Goal: Information Seeking & Learning: Compare options

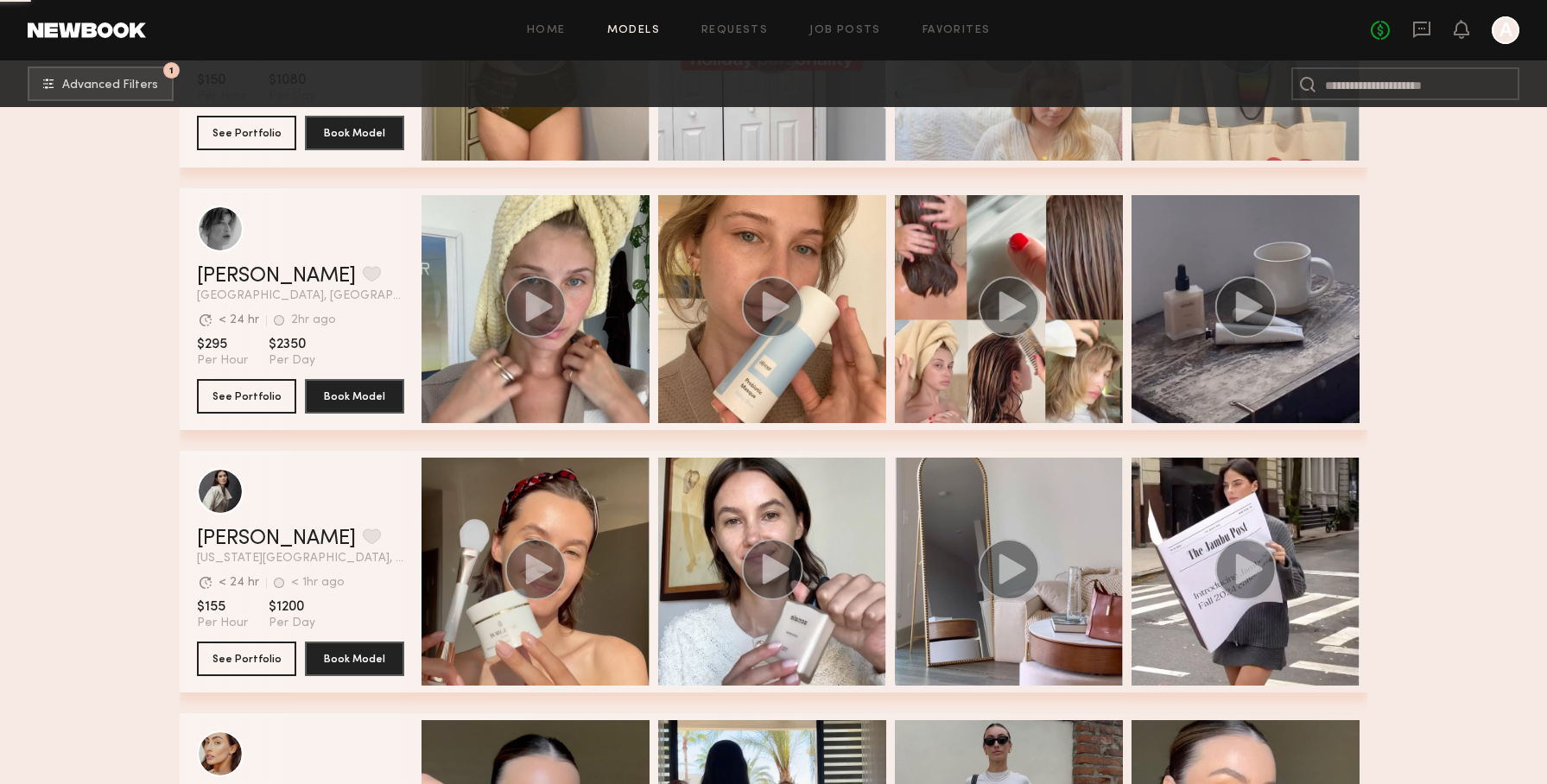
scroll to position [5432, 0]
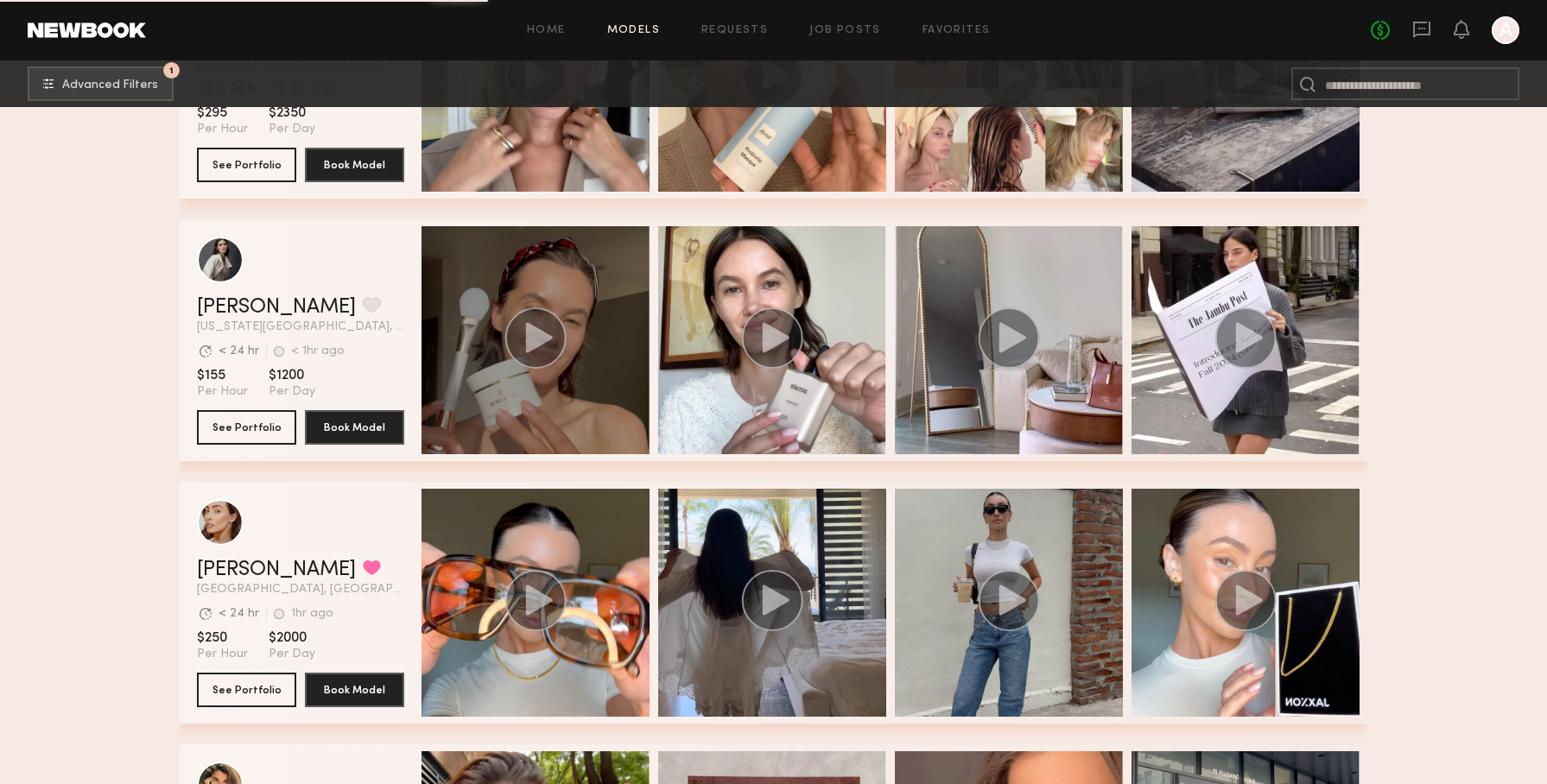
click at [591, 272] on div "grid" at bounding box center [536, 340] width 228 height 228
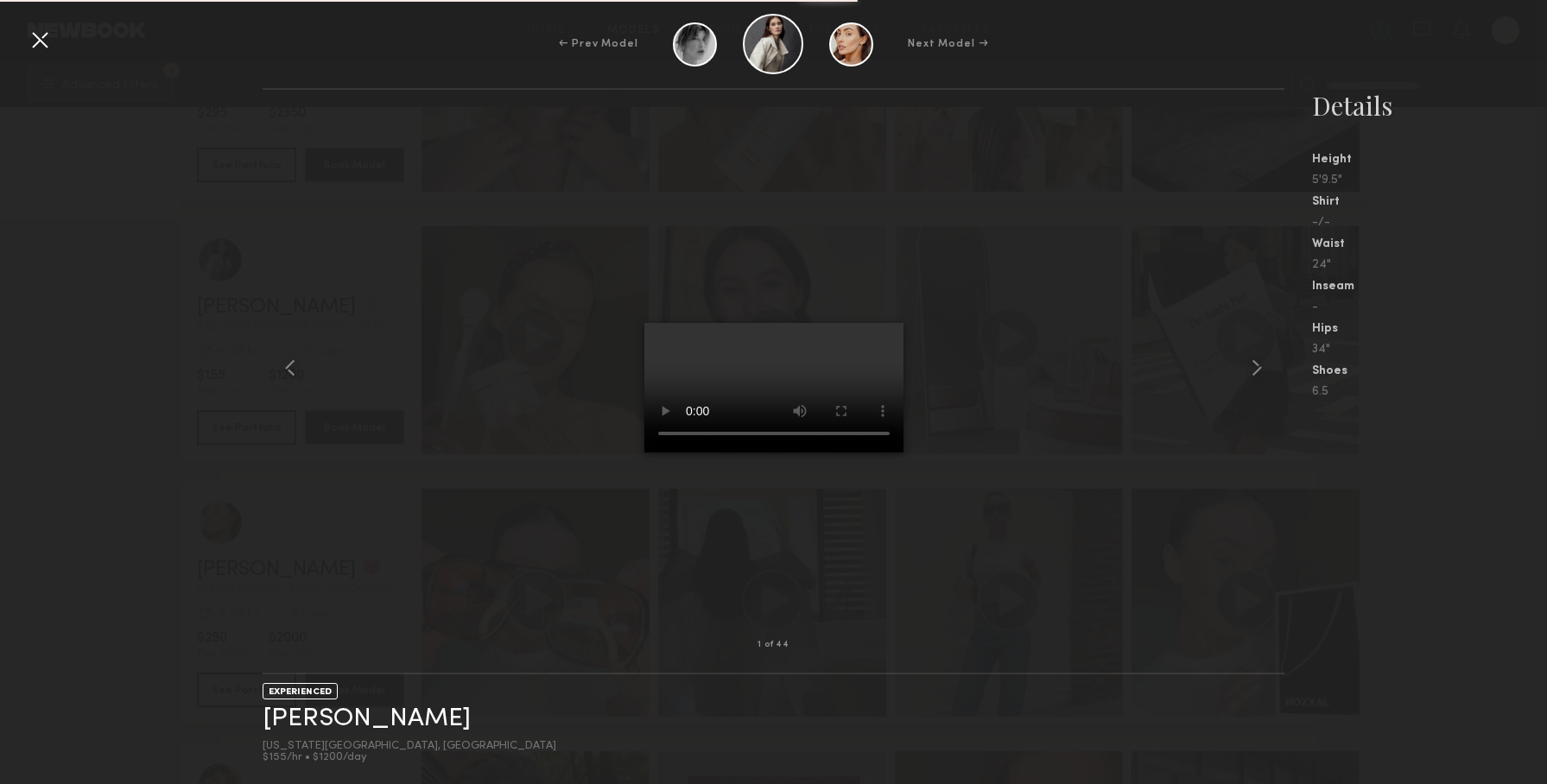
click at [1002, 335] on div at bounding box center [773, 367] width 1020 height 500
click at [1255, 370] on common-icon at bounding box center [1256, 368] width 27 height 27
click at [1265, 368] on common-icon at bounding box center [1256, 368] width 27 height 27
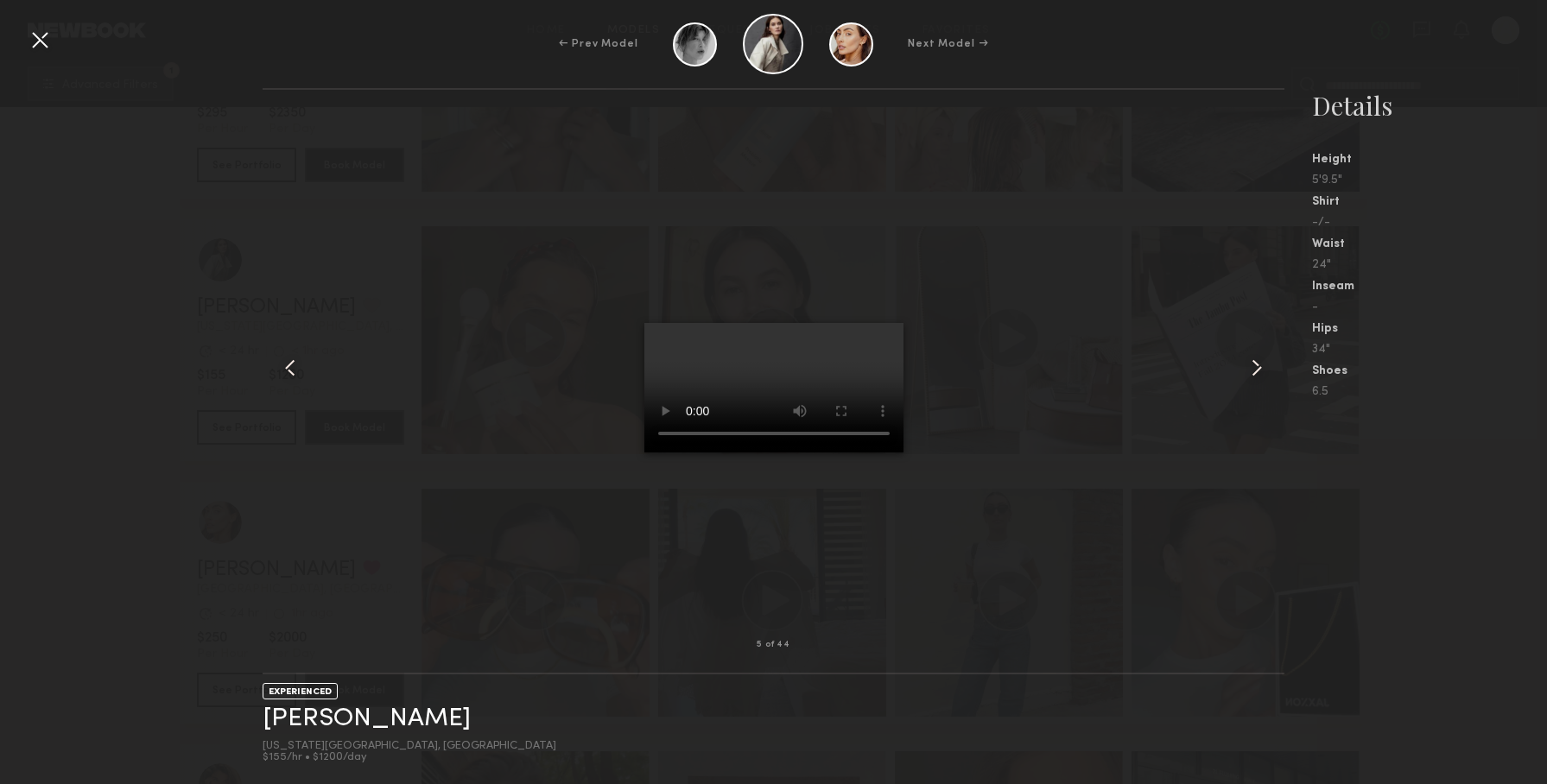
click at [1265, 368] on common-icon at bounding box center [1256, 368] width 27 height 27
click at [40, 45] on div at bounding box center [39, 39] width 27 height 27
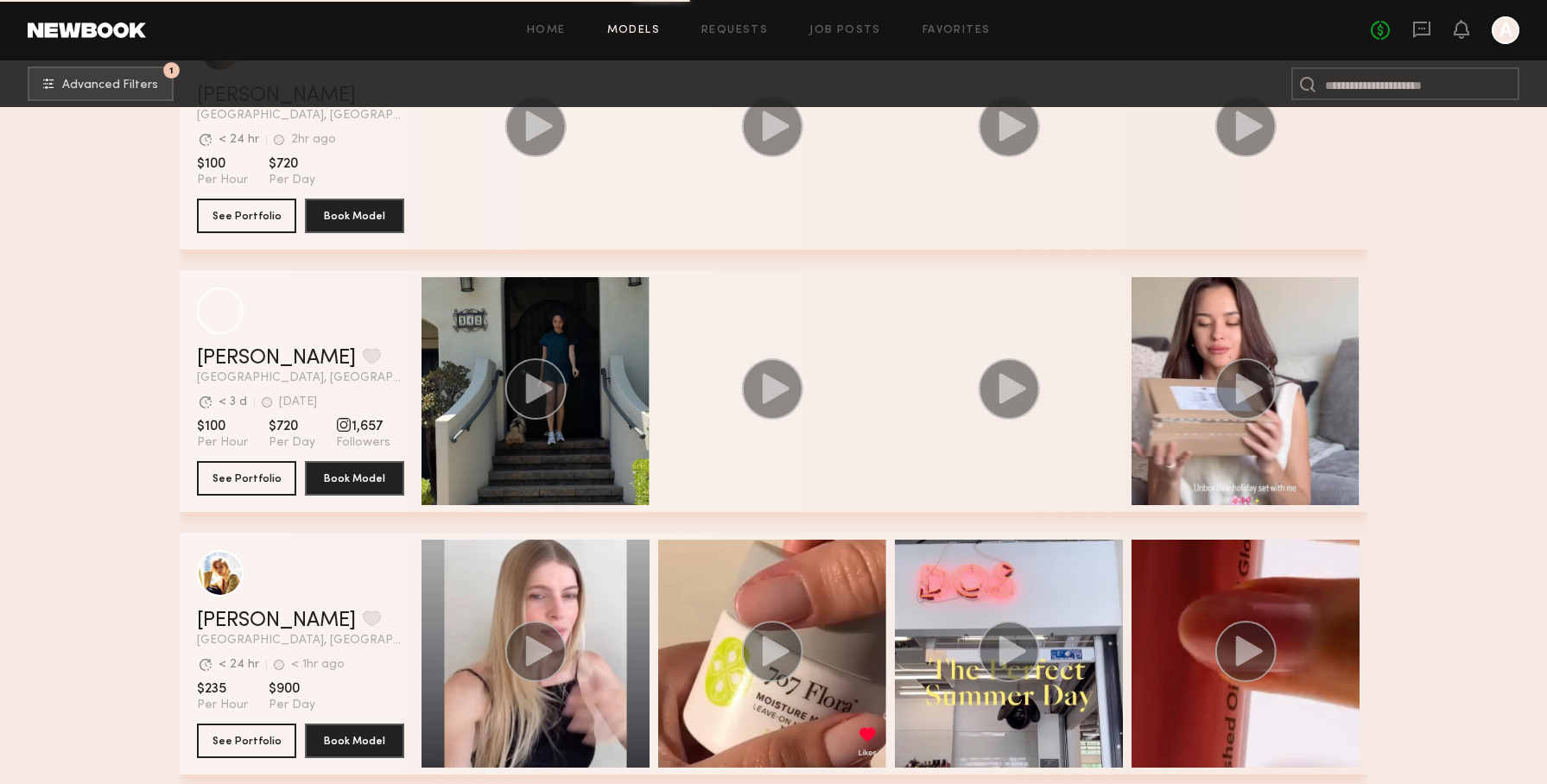
scroll to position [12259, 0]
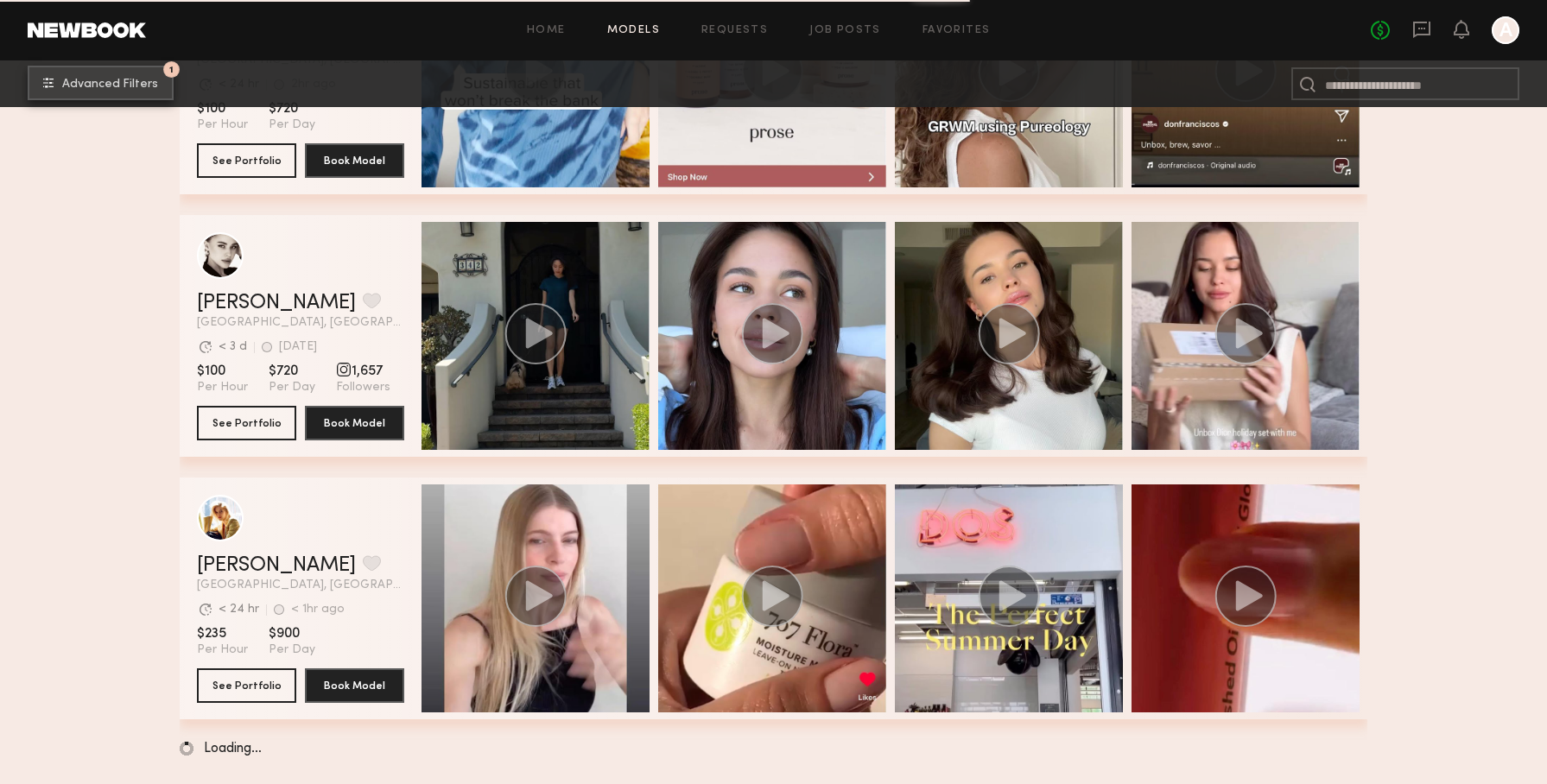
click at [93, 76] on button "1 Advanced Filters" at bounding box center [100, 83] width 146 height 35
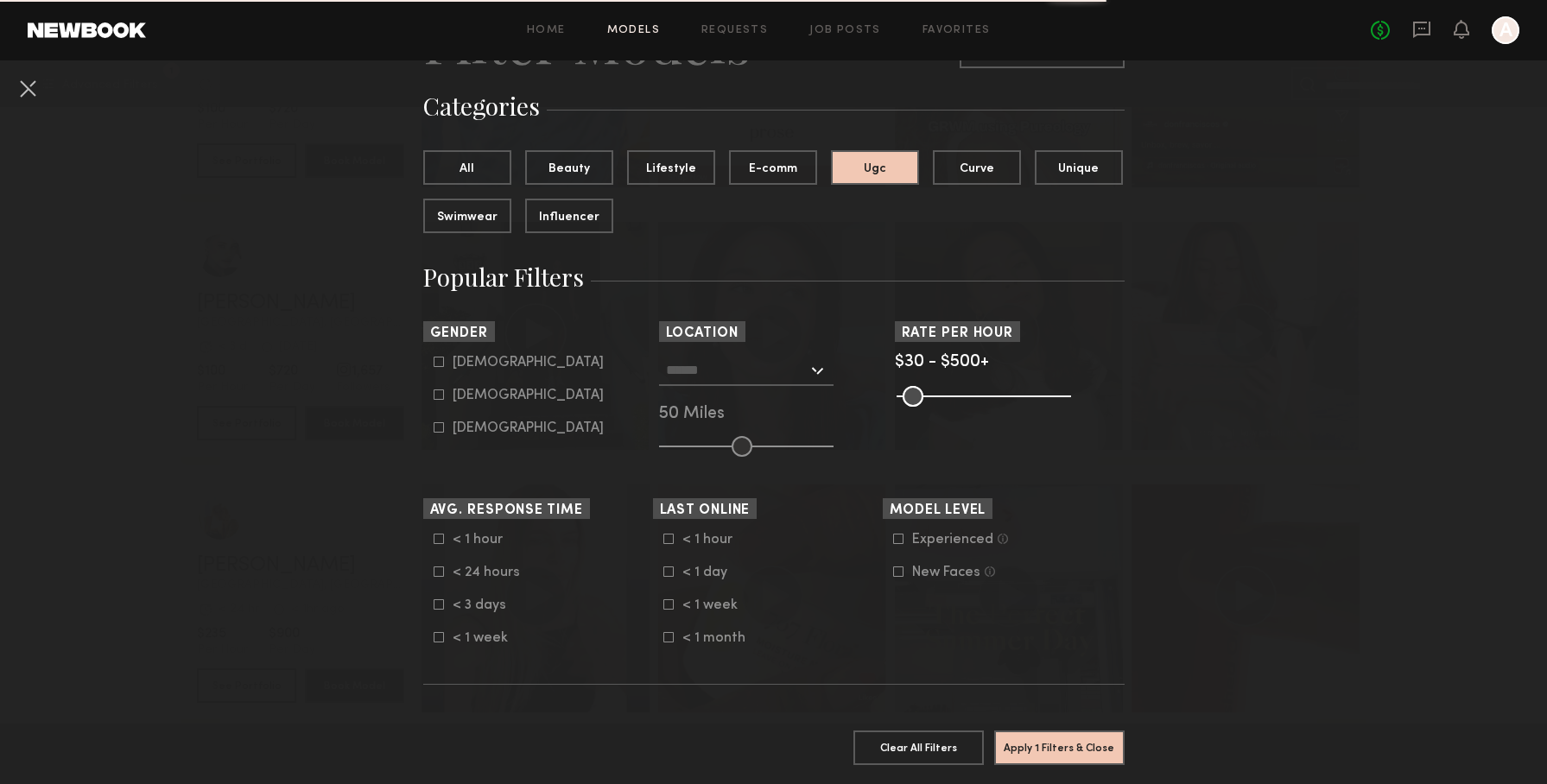
scroll to position [263, 0]
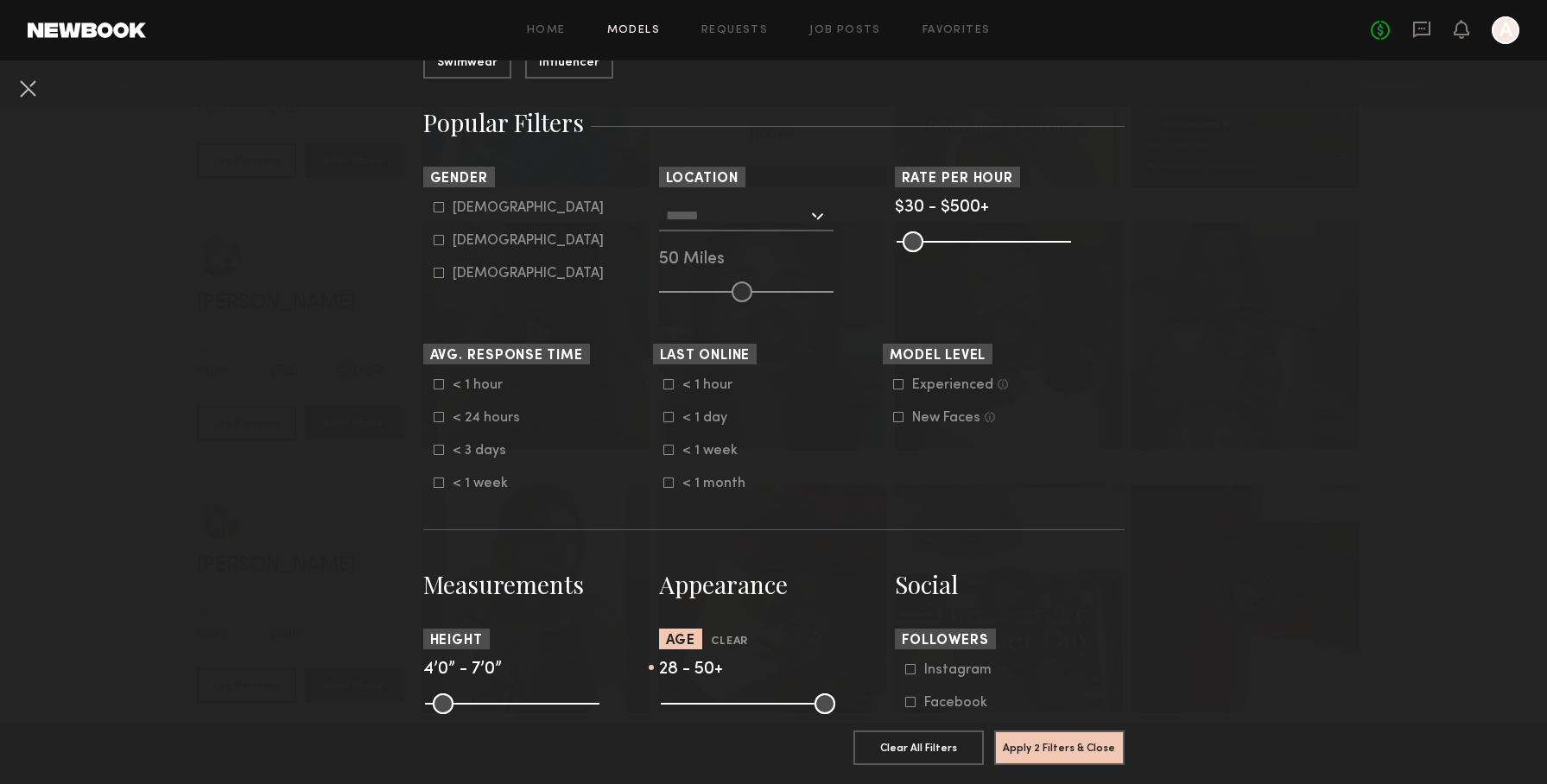
drag, startPoint x: 678, startPoint y: 706, endPoint x: 743, endPoint y: 671, distance: 73.8
type input "**"
click at [719, 705] on input "range" at bounding box center [747, 703] width 174 height 21
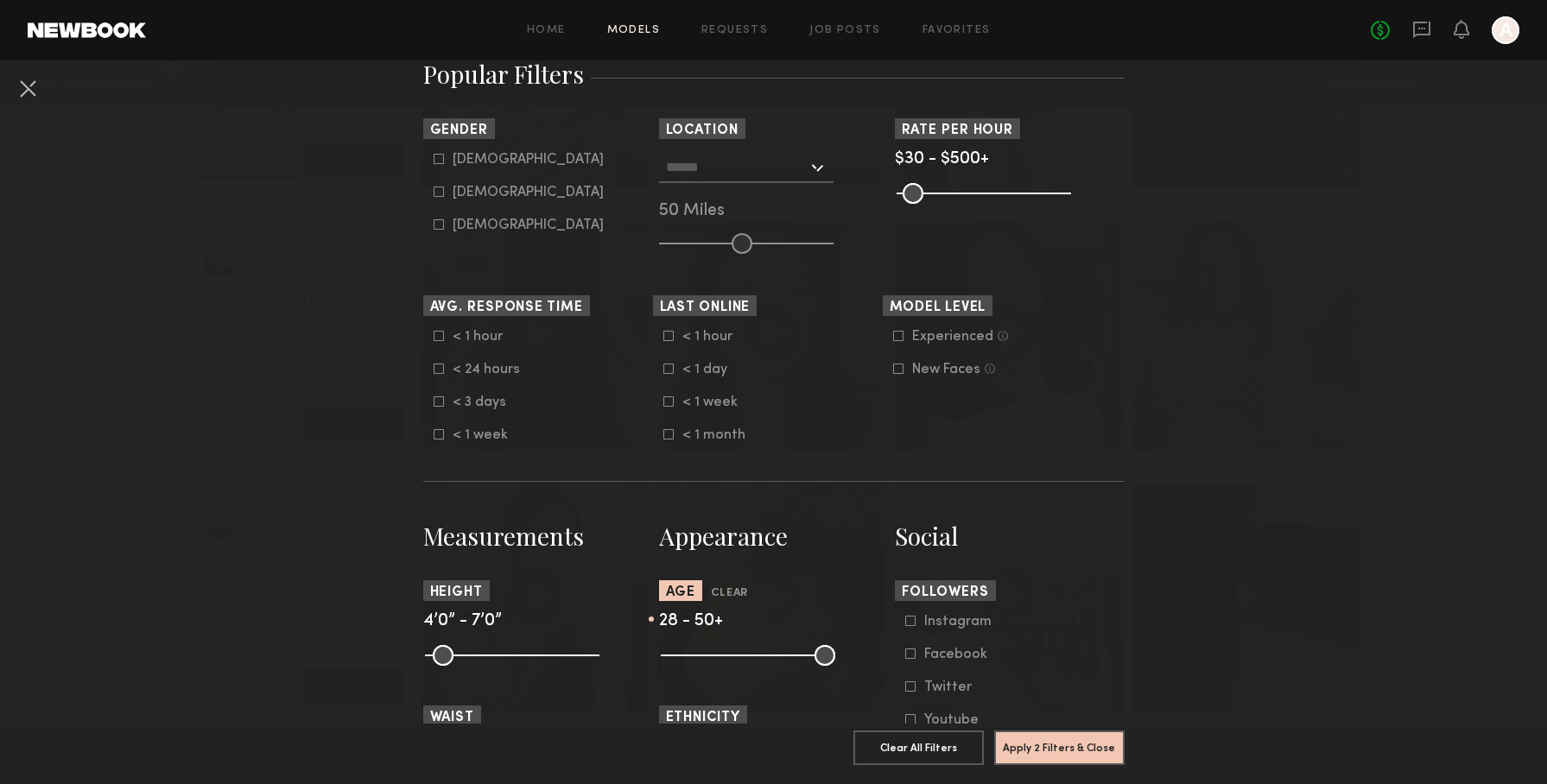
scroll to position [419, 0]
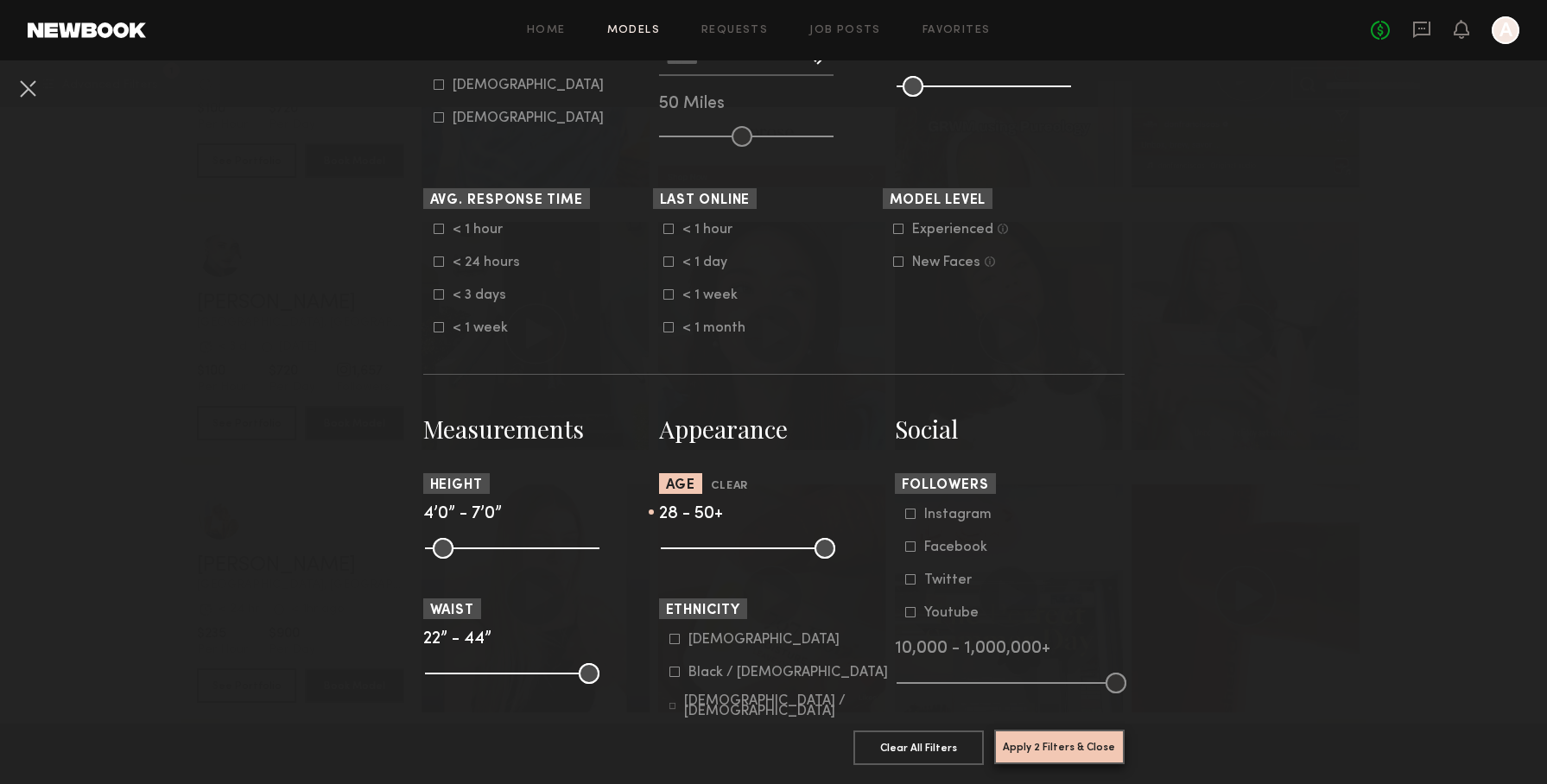
click at [1058, 748] on button "Apply 2 Filters & Close" at bounding box center [1059, 747] width 130 height 35
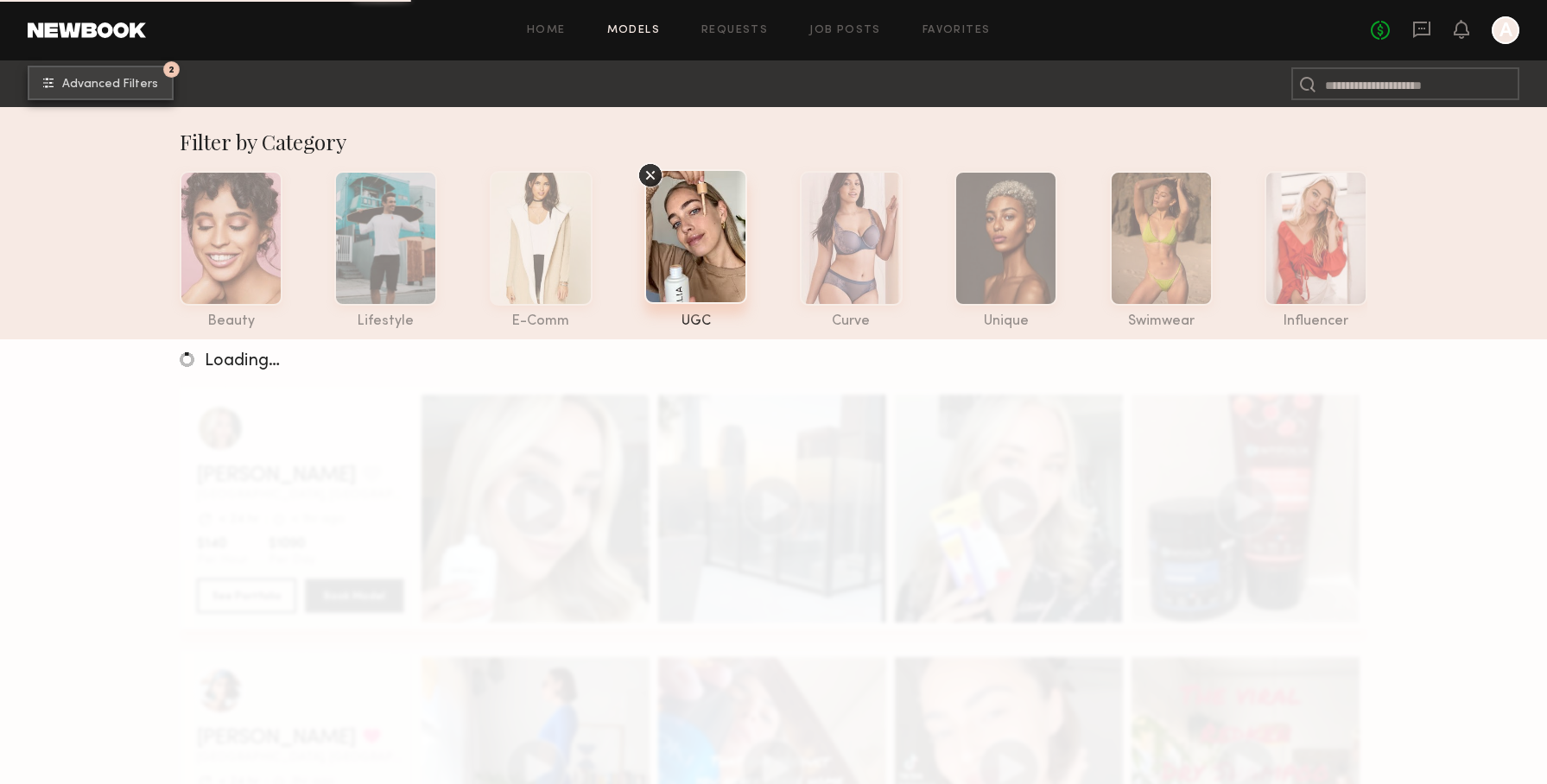
click at [153, 87] on span "Advanced Filters" at bounding box center [109, 84] width 96 height 12
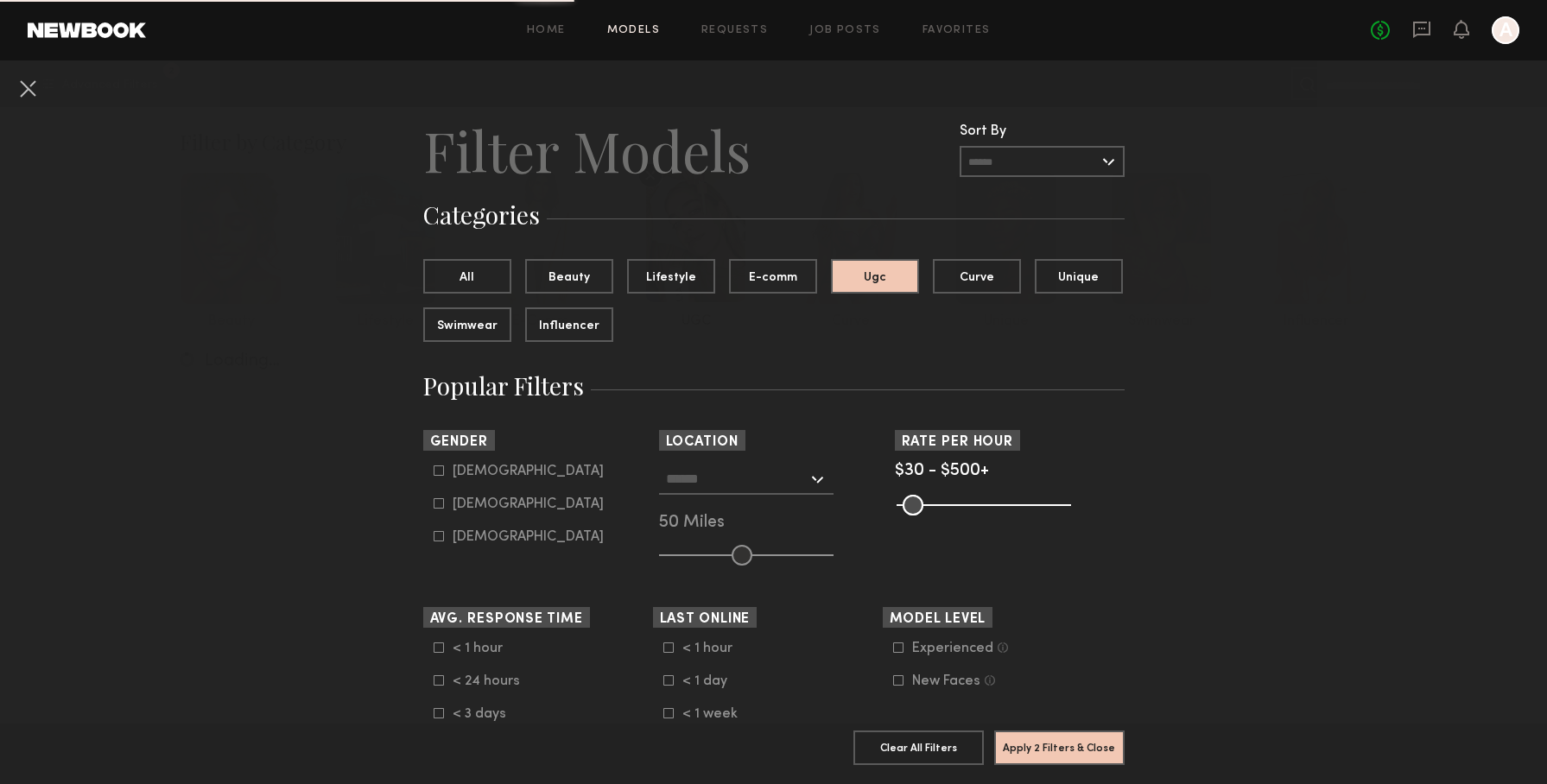
click at [475, 504] on div "Female" at bounding box center [528, 504] width 151 height 10
type input "**"
click at [1116, 763] on button "Apply 3 Filters & Close" at bounding box center [1059, 747] width 130 height 35
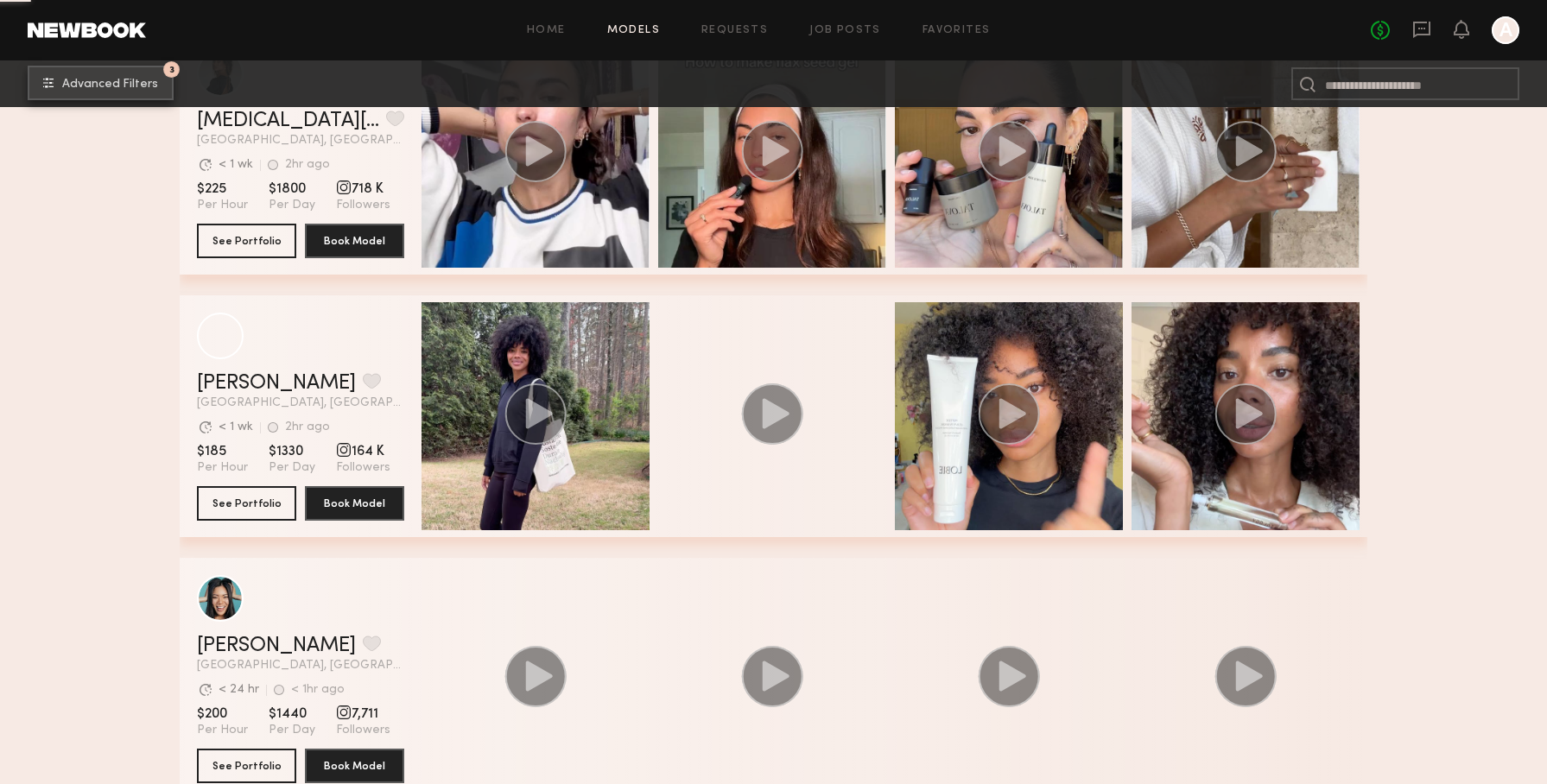
scroll to position [2499, 0]
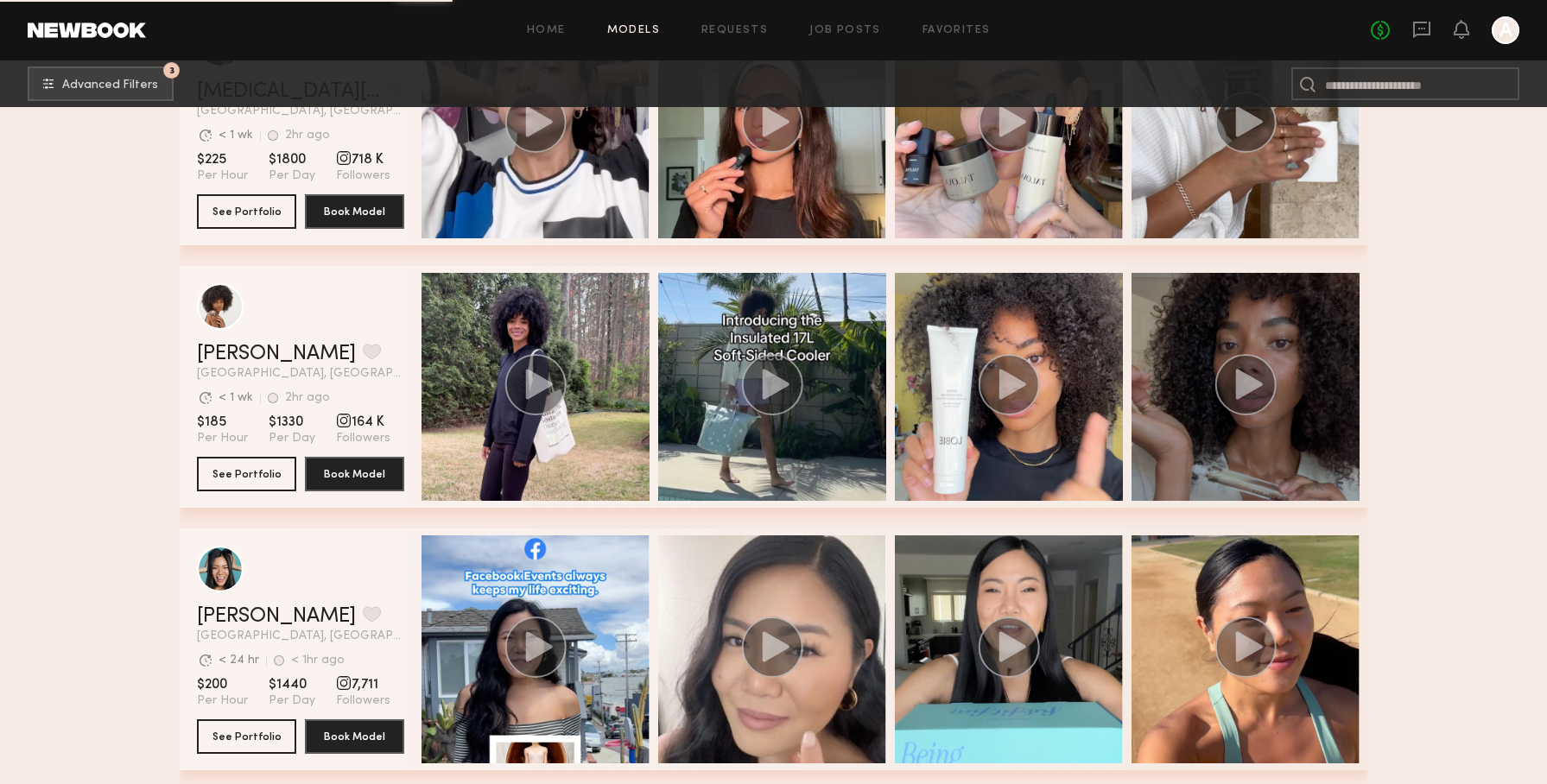
click at [1319, 454] on div "grid" at bounding box center [1245, 387] width 228 height 228
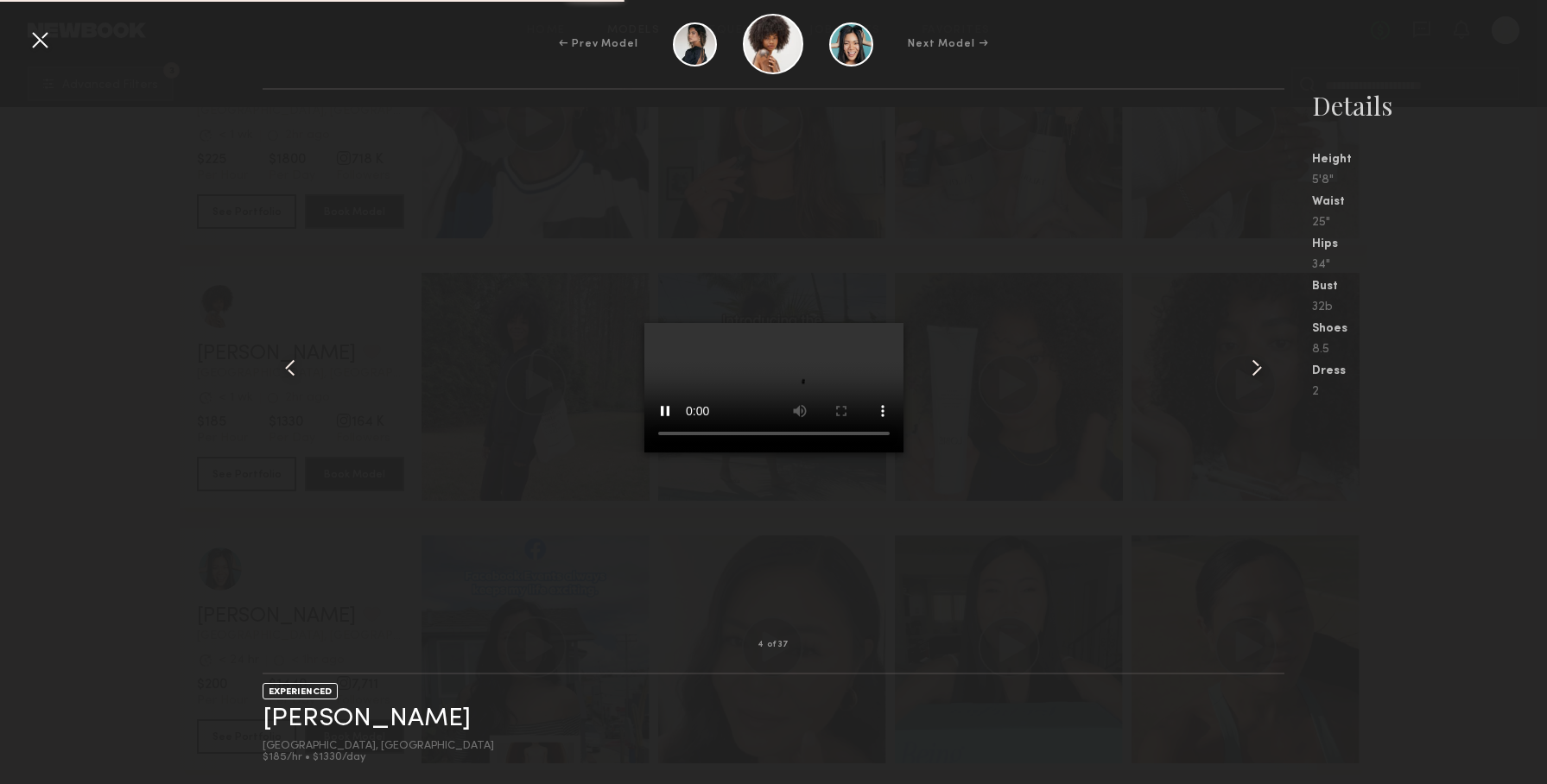
click at [470, 269] on div at bounding box center [773, 367] width 1020 height 500
click at [158, 235] on div "4 of 37 EXPERIENCED Destiny J. Atlanta, GA $185/hr • $1330/day Details Height 5…" at bounding box center [774, 436] width 1547 height 696
click at [1260, 366] on common-icon at bounding box center [1256, 368] width 27 height 27
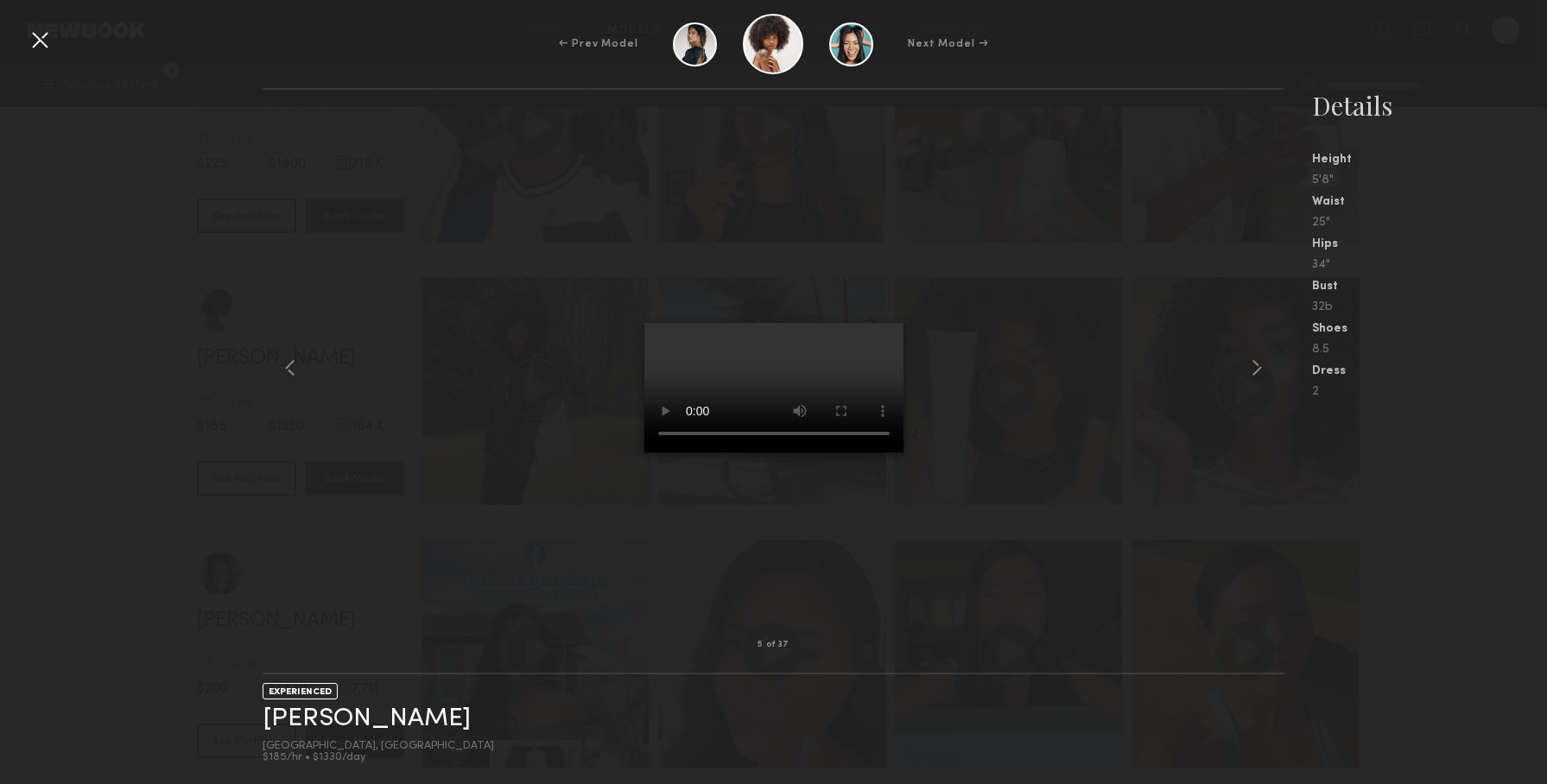
click at [43, 38] on div at bounding box center [39, 39] width 27 height 27
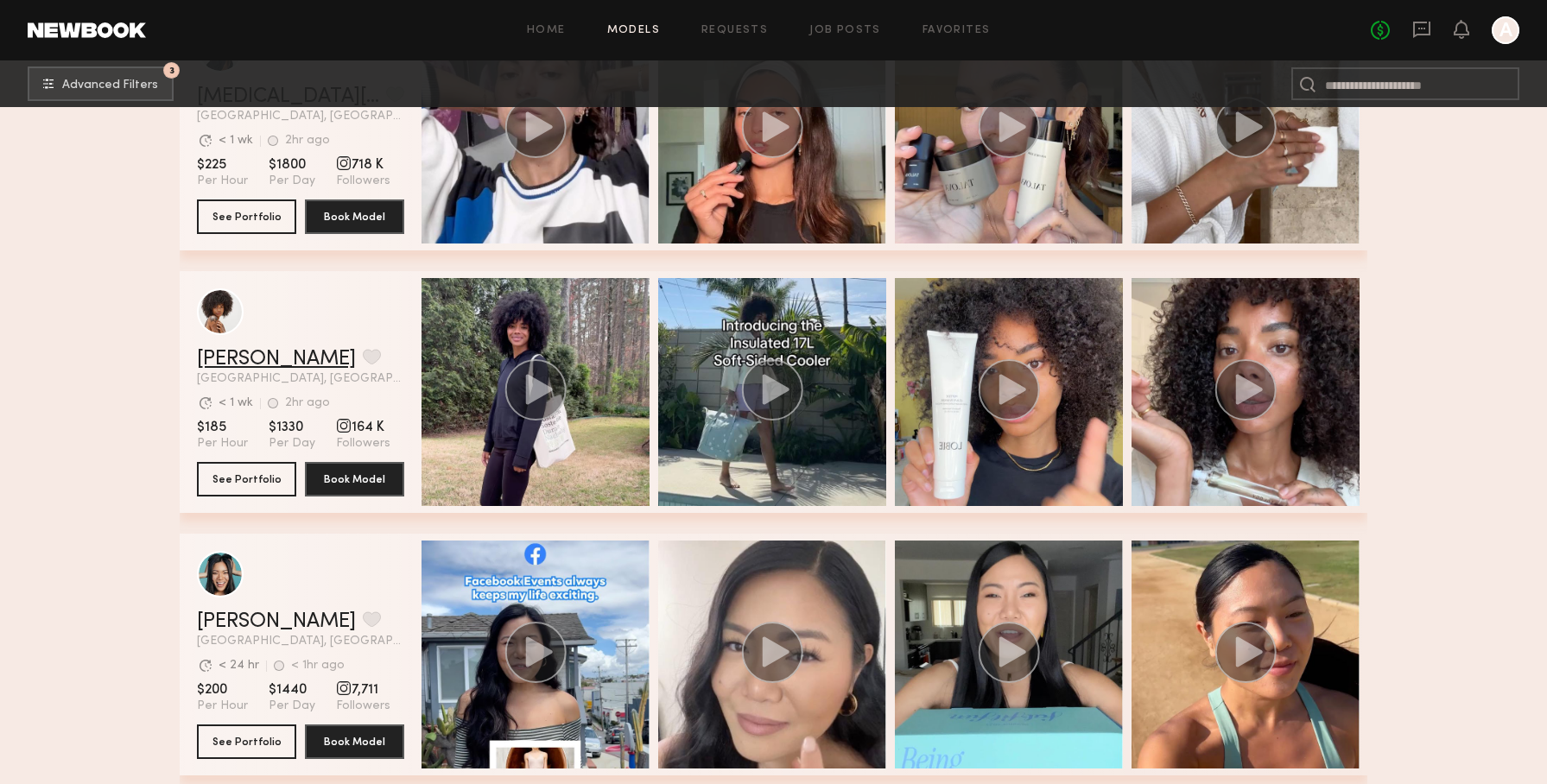
scroll to position [2493, 0]
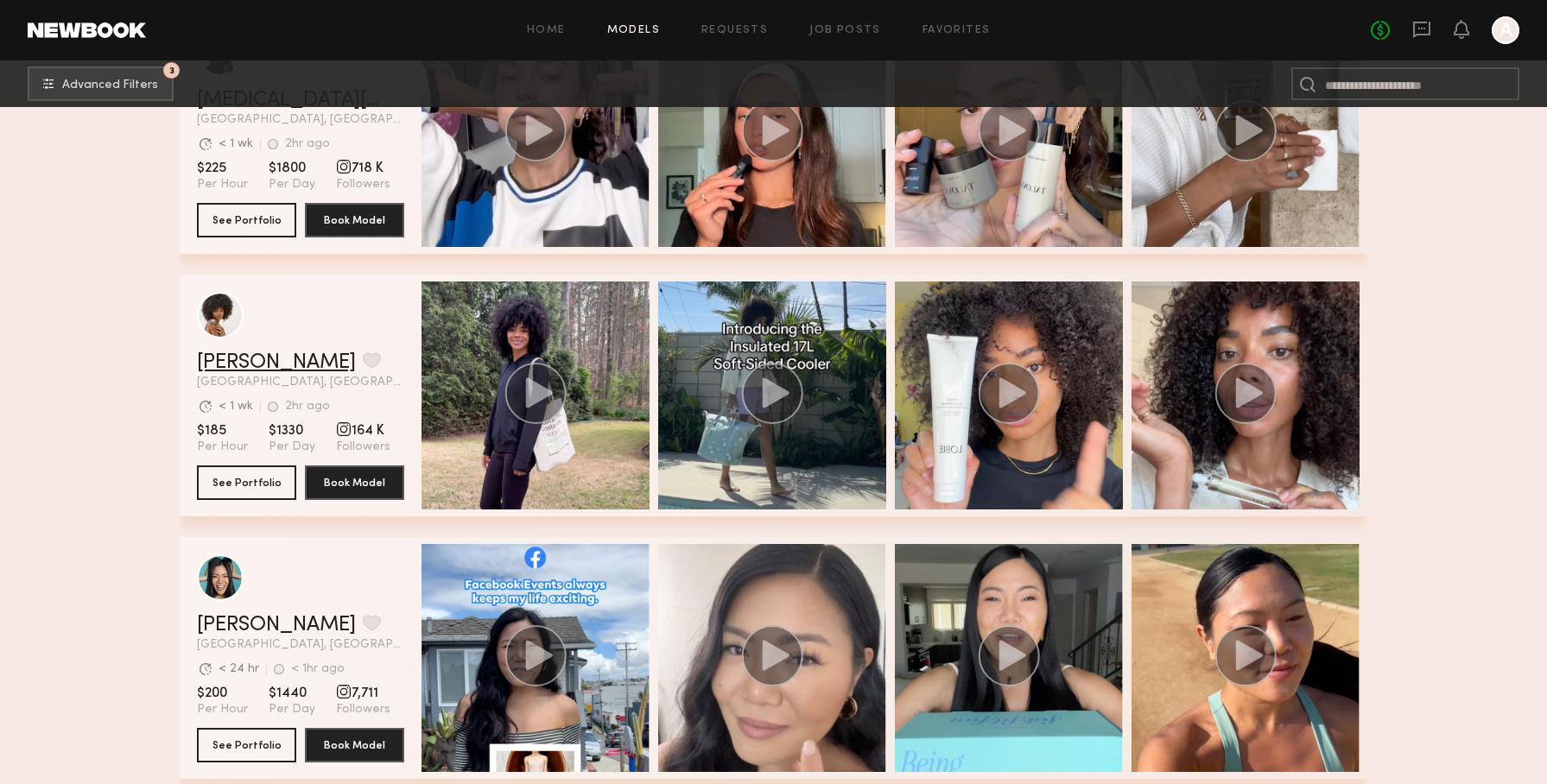
click at [260, 361] on link "Destiny J." at bounding box center [276, 362] width 159 height 21
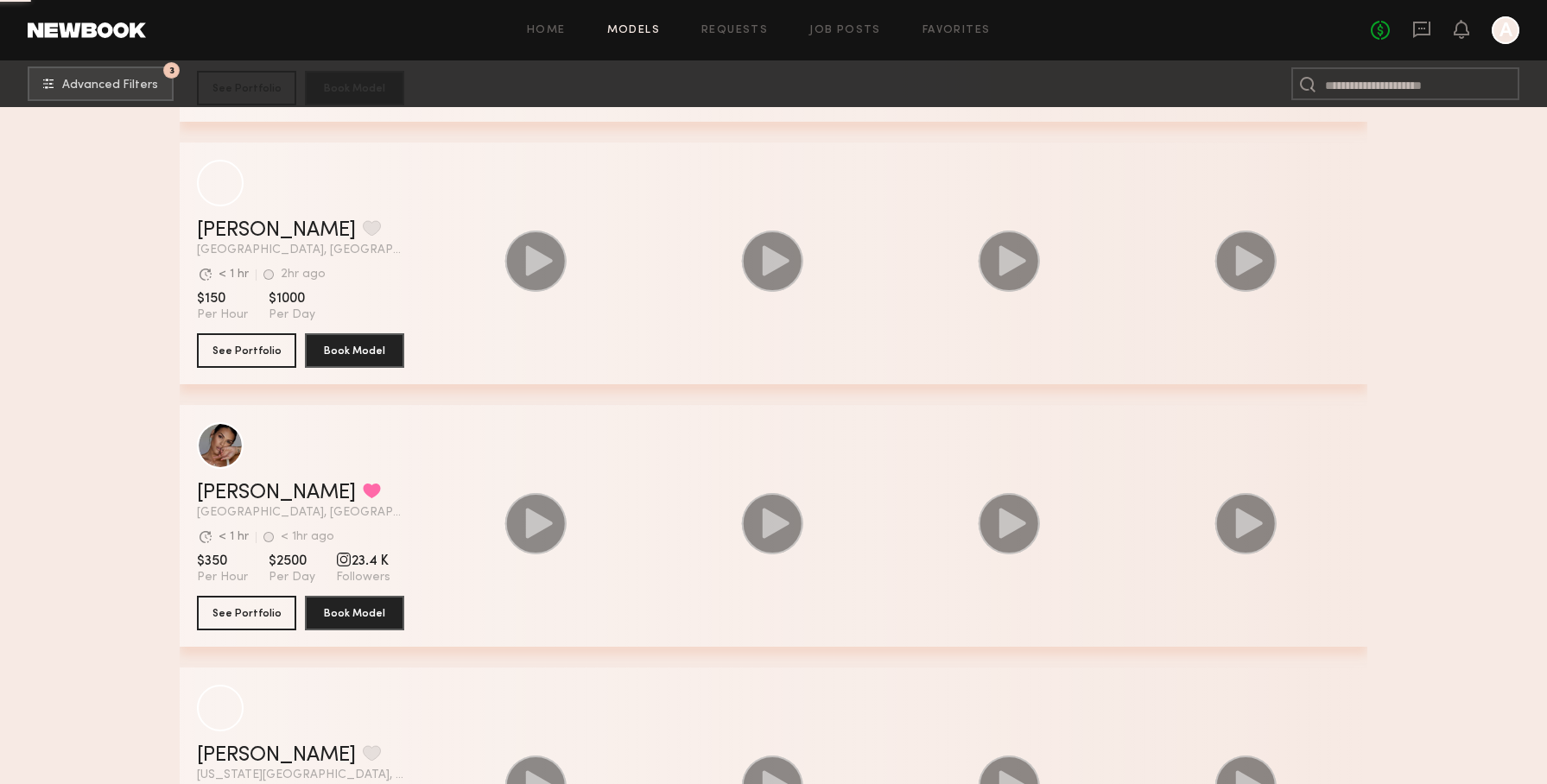
scroll to position [18231, 0]
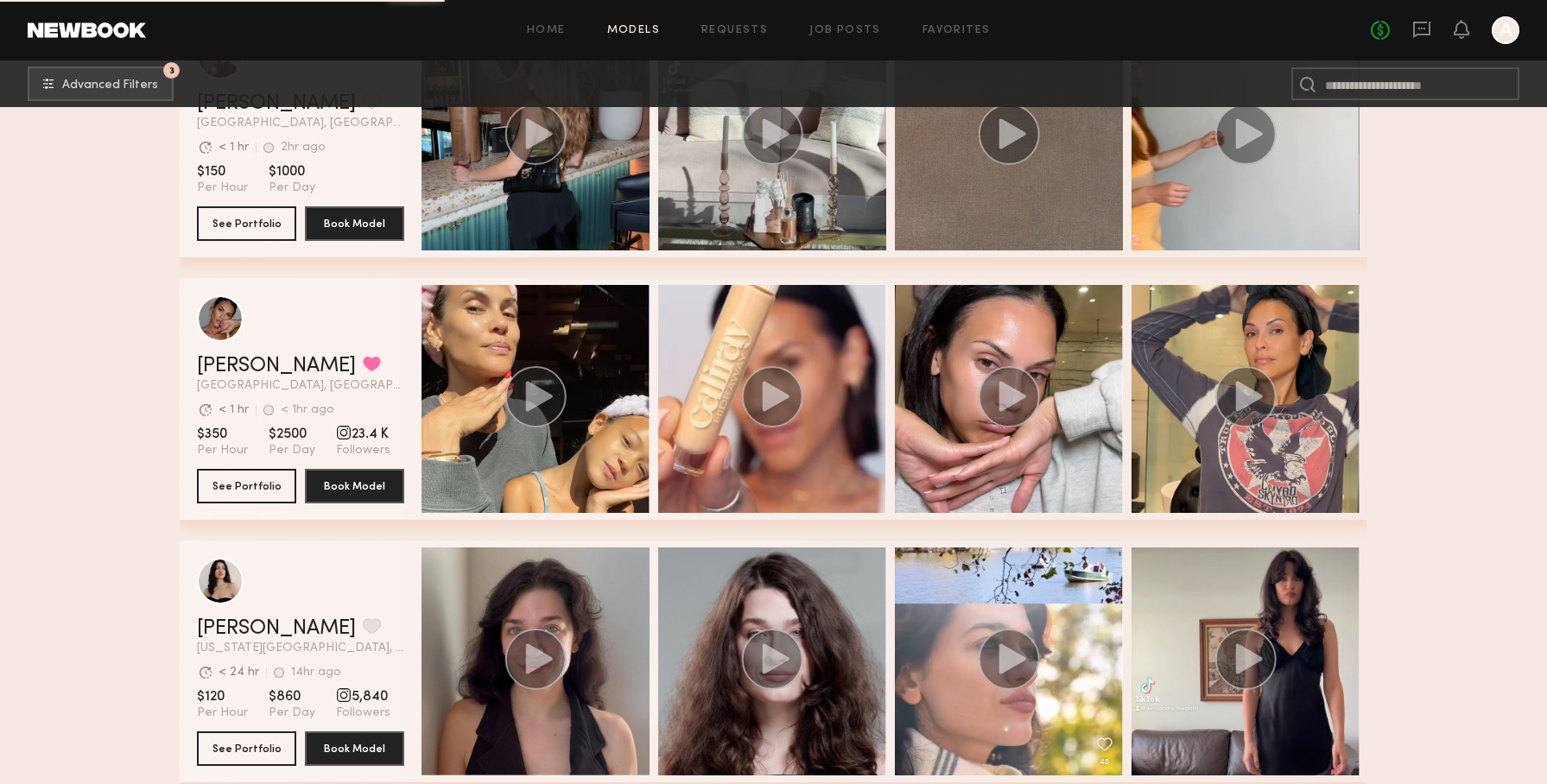
click at [1003, 354] on div "grid" at bounding box center [1009, 399] width 228 height 228
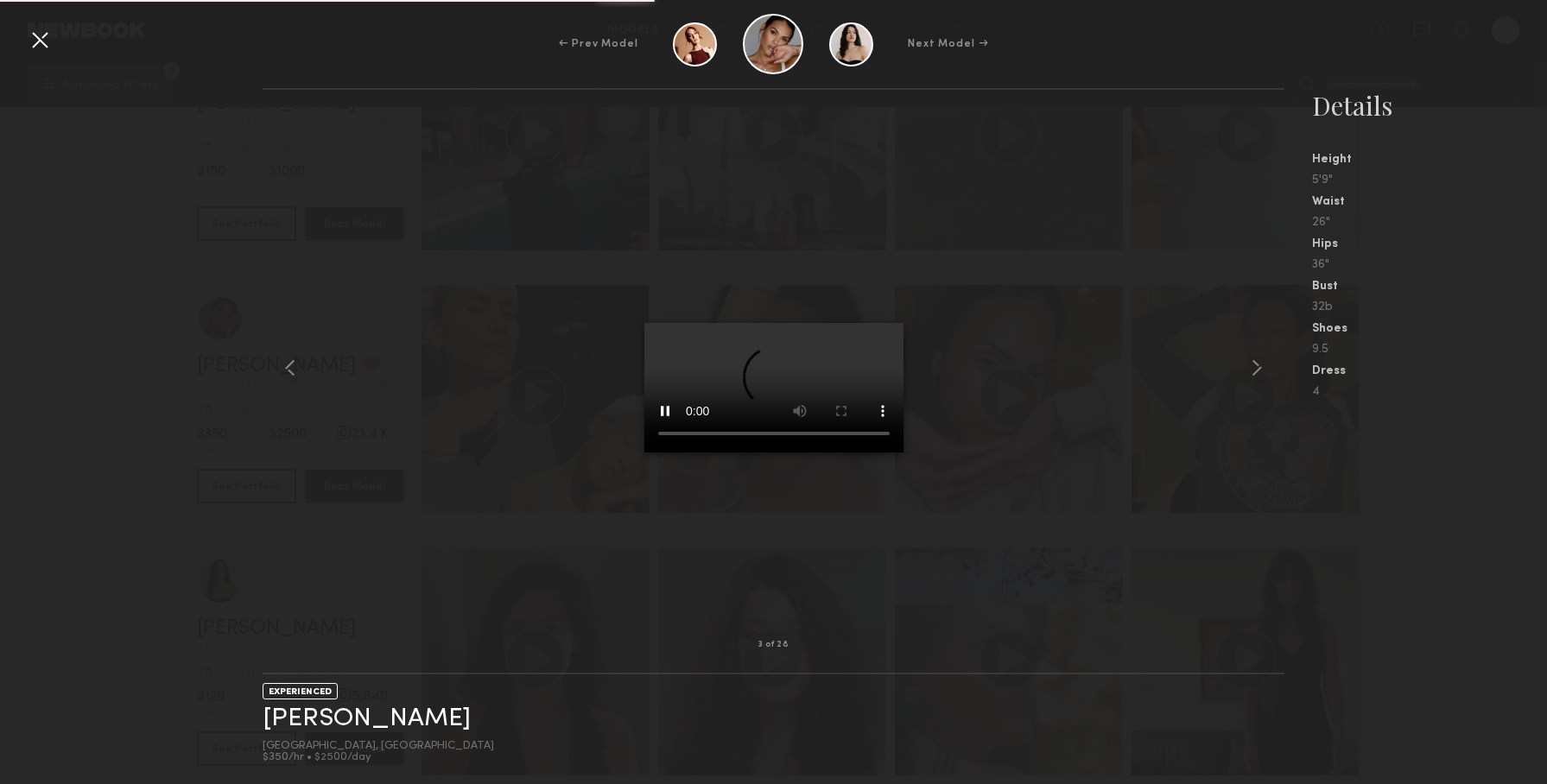
click at [261, 159] on div "3 of 28 EXPERIENCED Jesiree D. Los Angeles, CA $350/hr • $2500/day Details Heig…" at bounding box center [774, 436] width 1547 height 696
click at [1255, 369] on common-icon at bounding box center [1256, 368] width 27 height 27
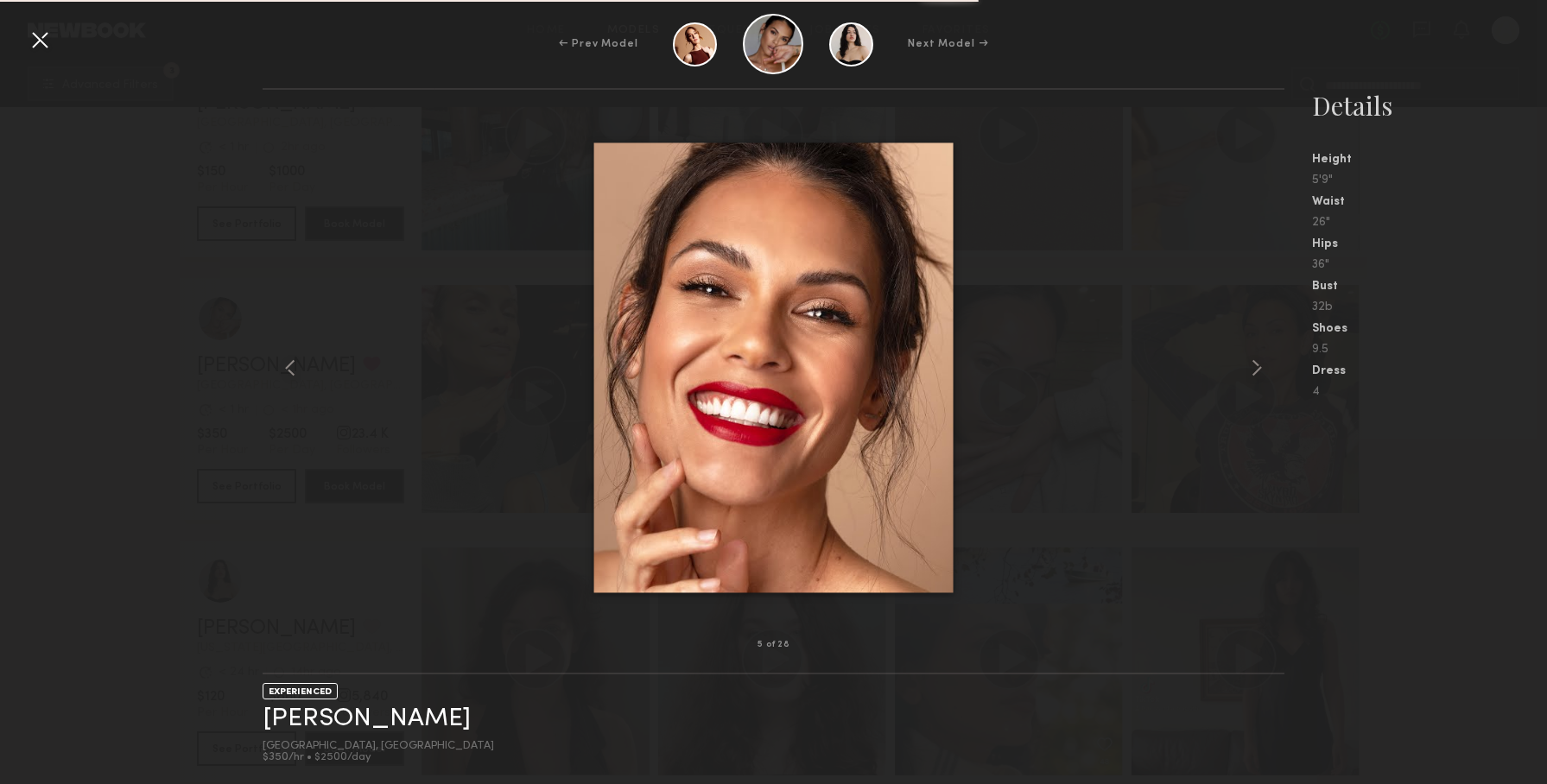
click at [1255, 369] on common-icon at bounding box center [1256, 368] width 27 height 27
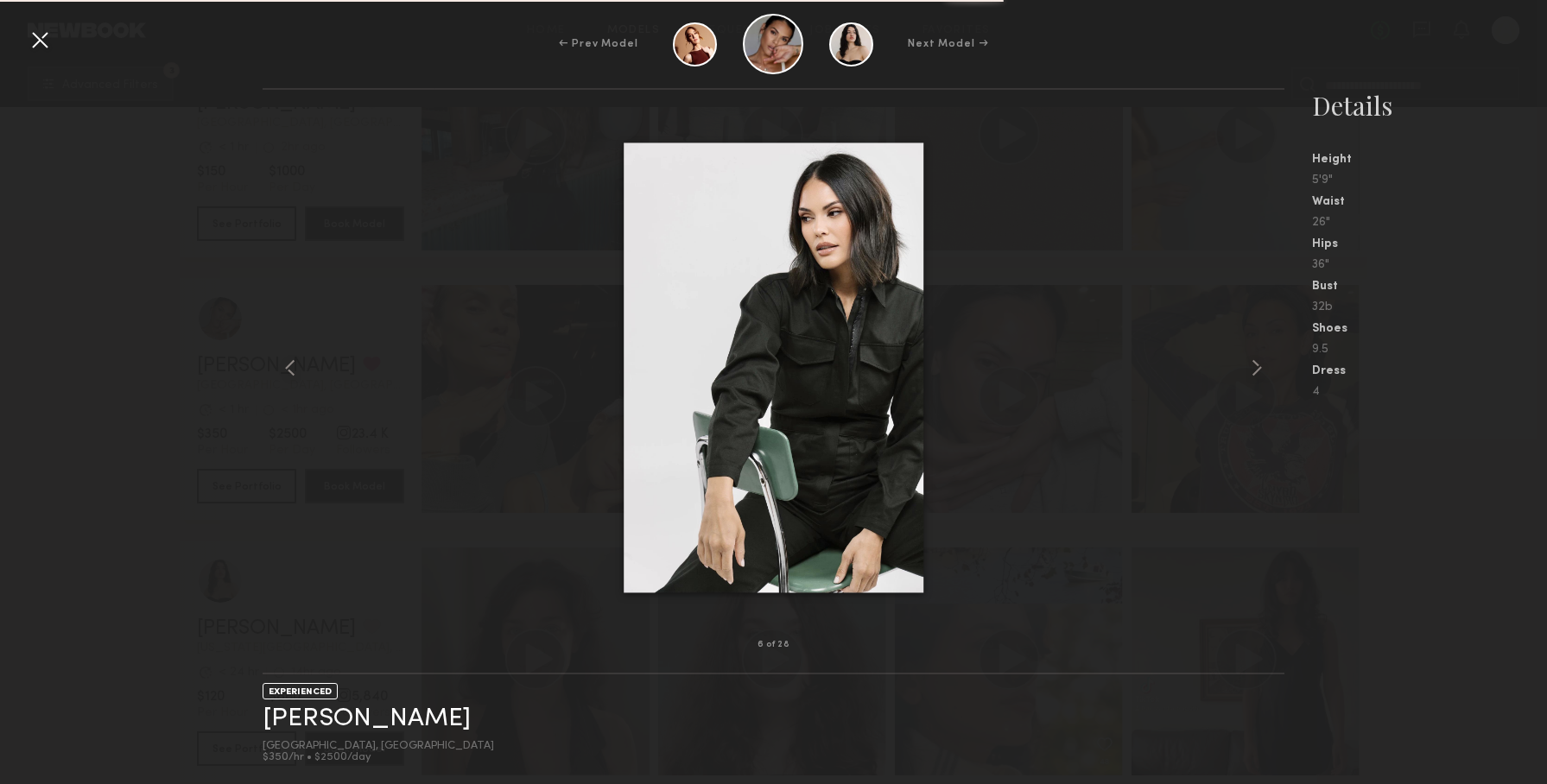
click at [1255, 369] on common-icon at bounding box center [1256, 368] width 27 height 27
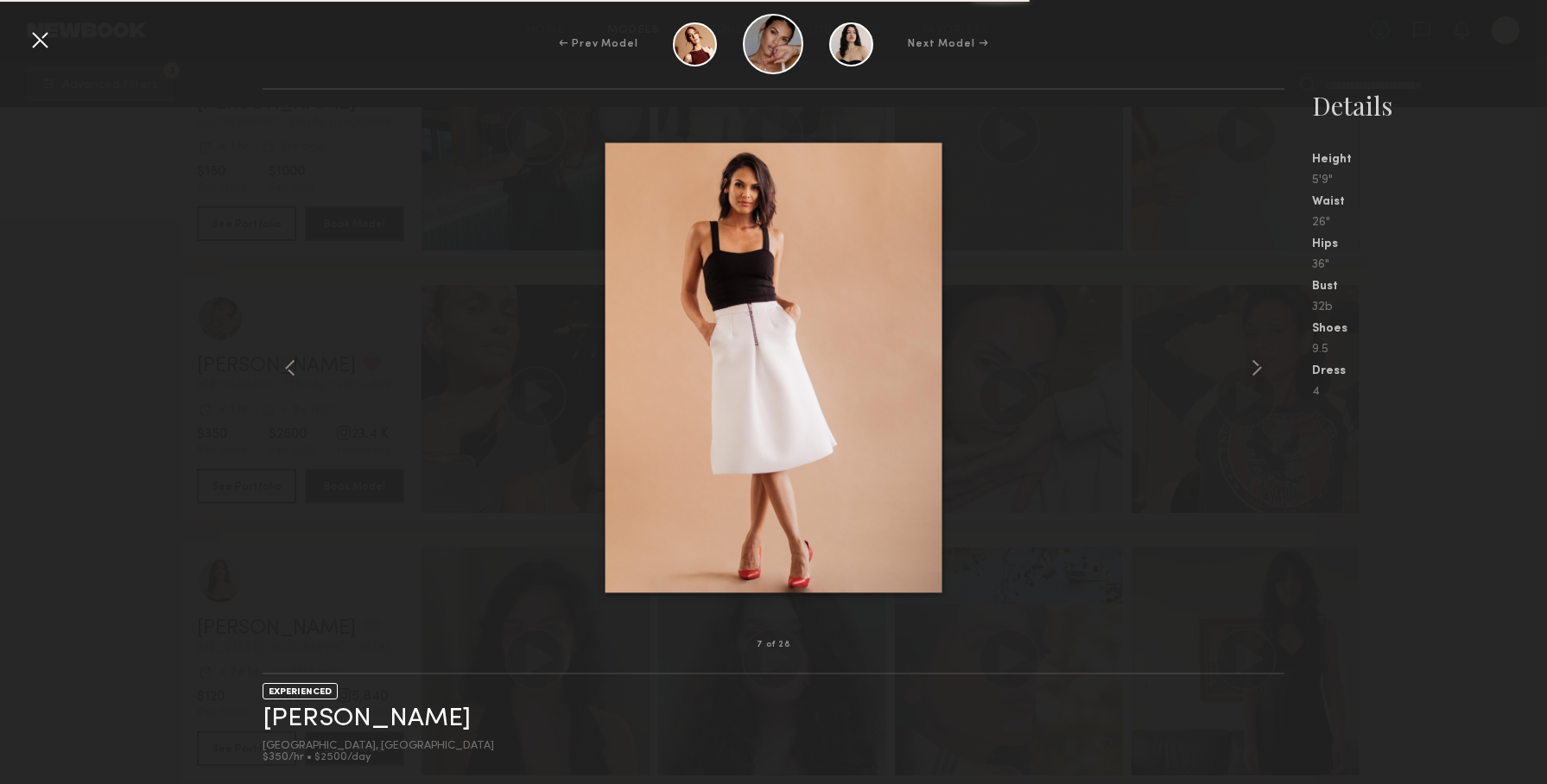
click at [1255, 369] on common-icon at bounding box center [1256, 368] width 27 height 27
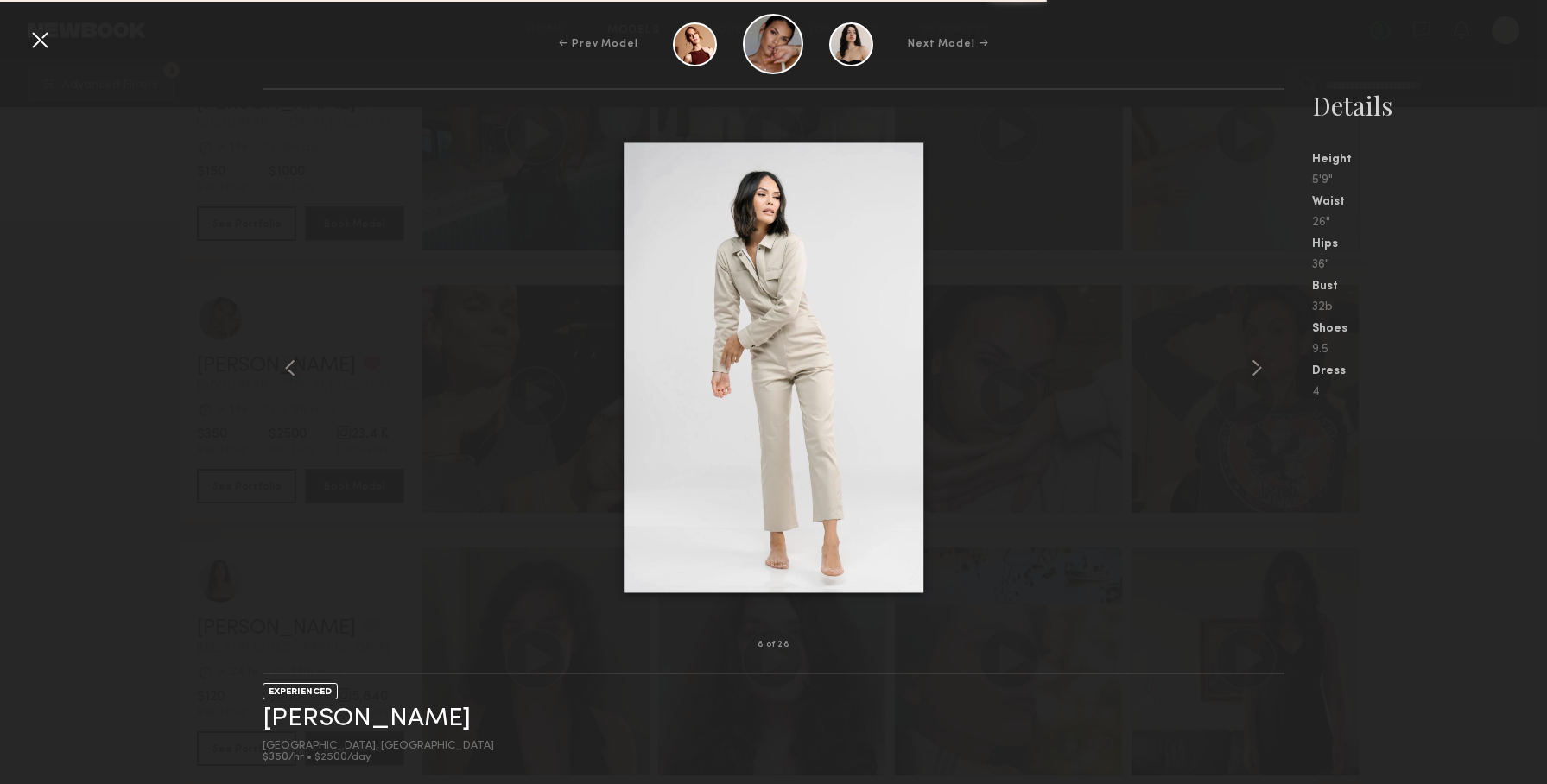
click at [1255, 369] on common-icon at bounding box center [1256, 368] width 27 height 27
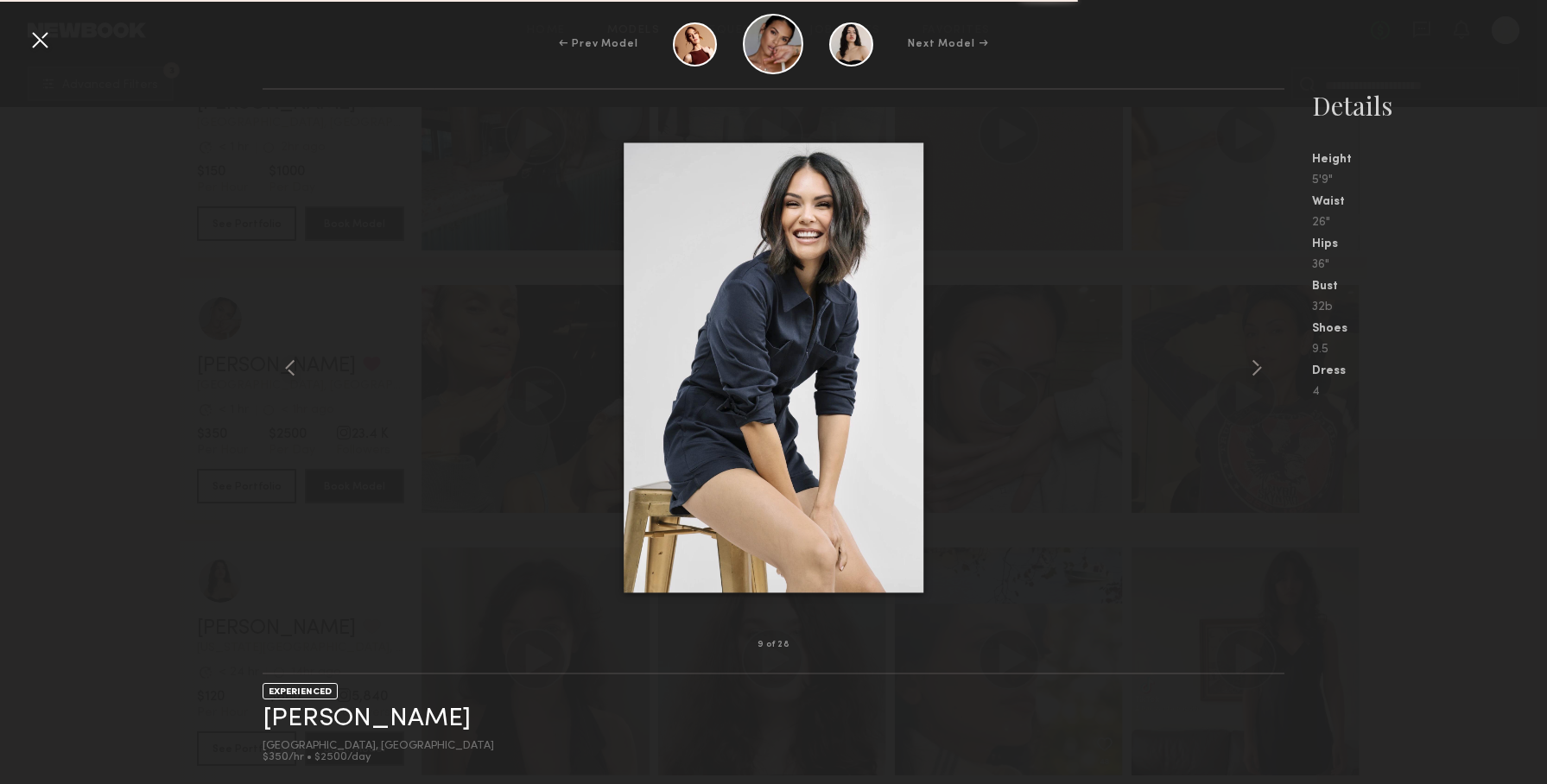
click at [1255, 369] on common-icon at bounding box center [1256, 368] width 27 height 27
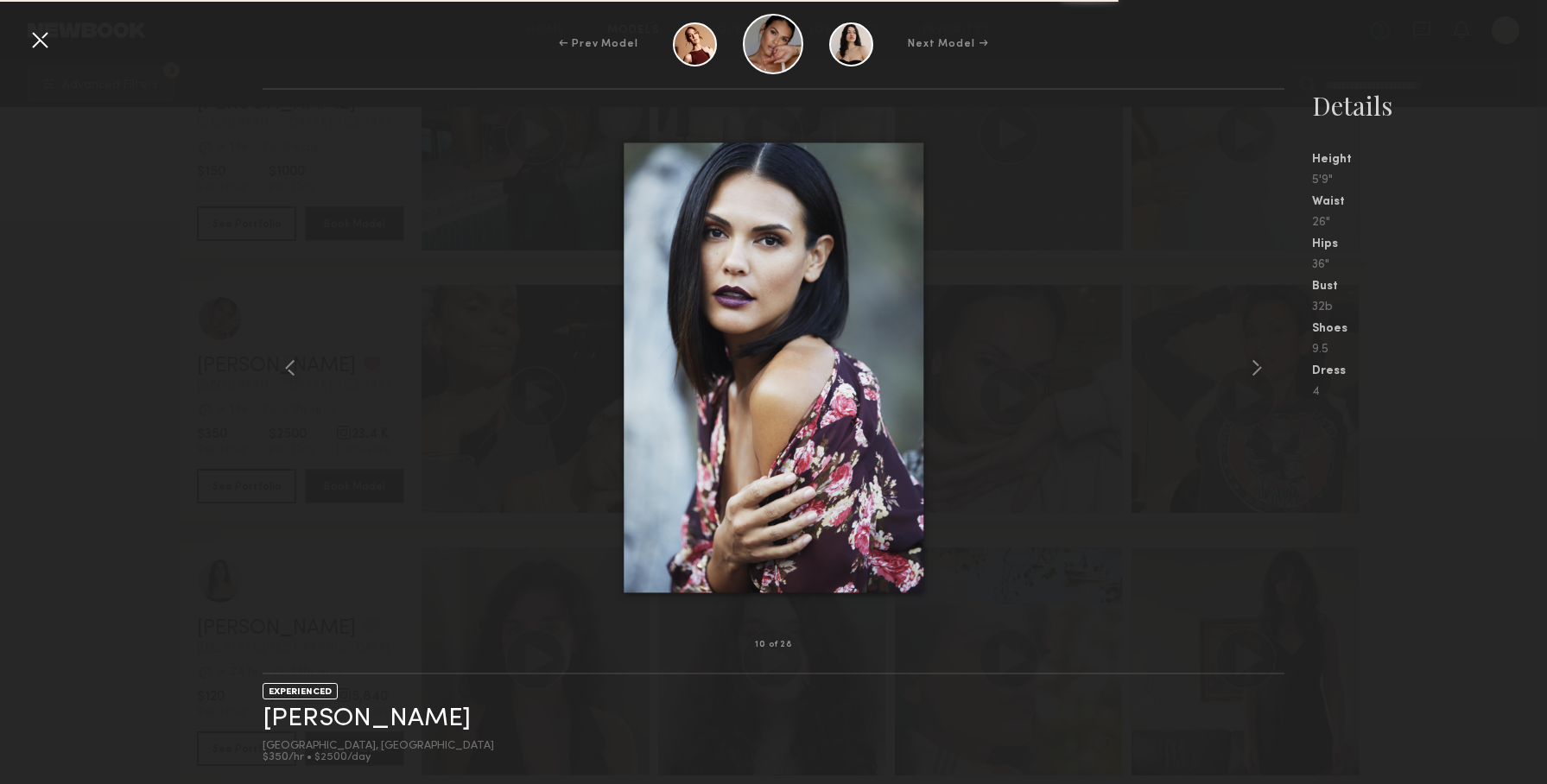
click at [1255, 369] on common-icon at bounding box center [1256, 368] width 27 height 27
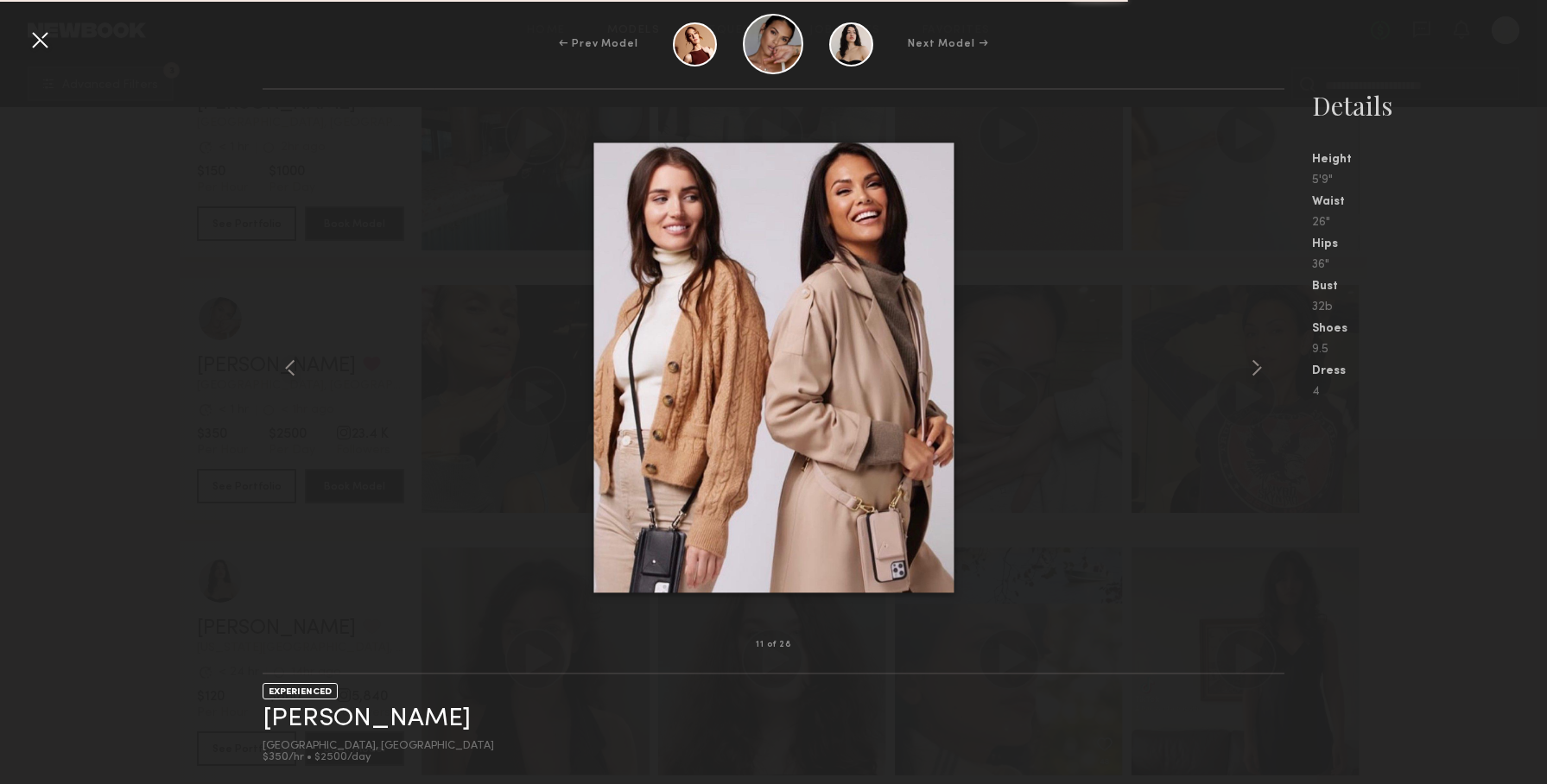
click at [1255, 369] on common-icon at bounding box center [1256, 368] width 27 height 27
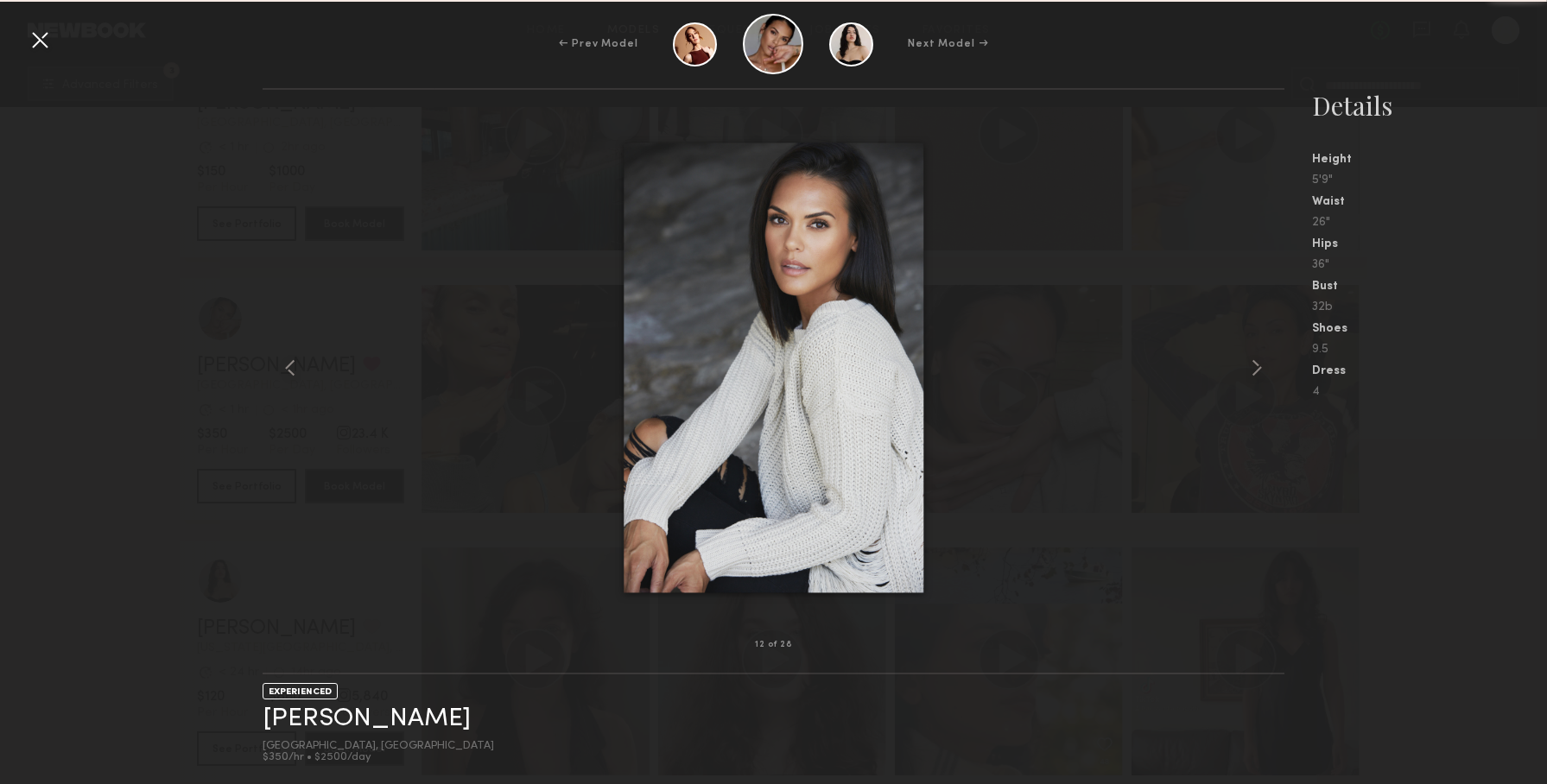
click at [1255, 369] on common-icon at bounding box center [1256, 368] width 27 height 27
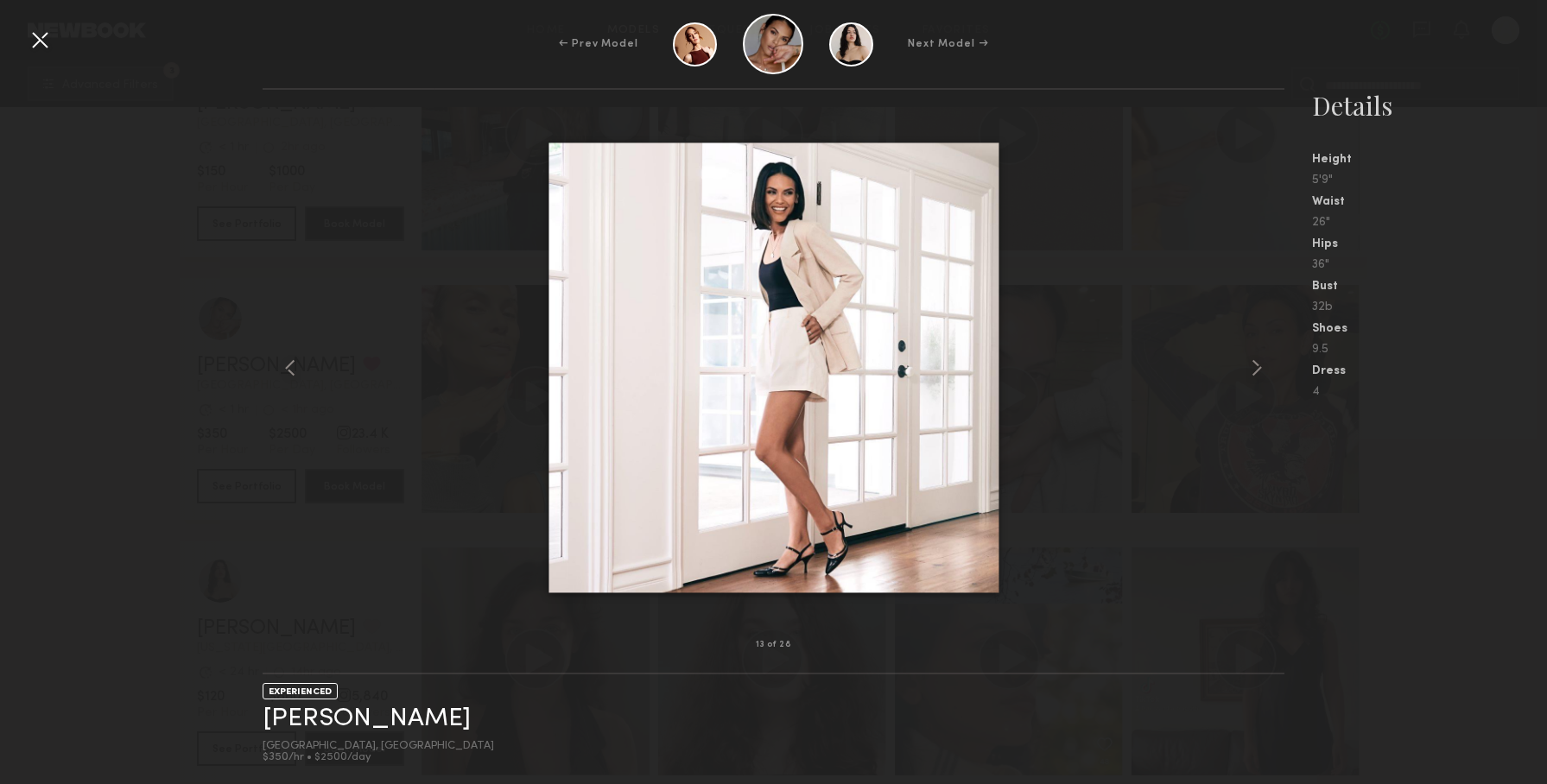
click at [1255, 369] on common-icon at bounding box center [1256, 368] width 27 height 27
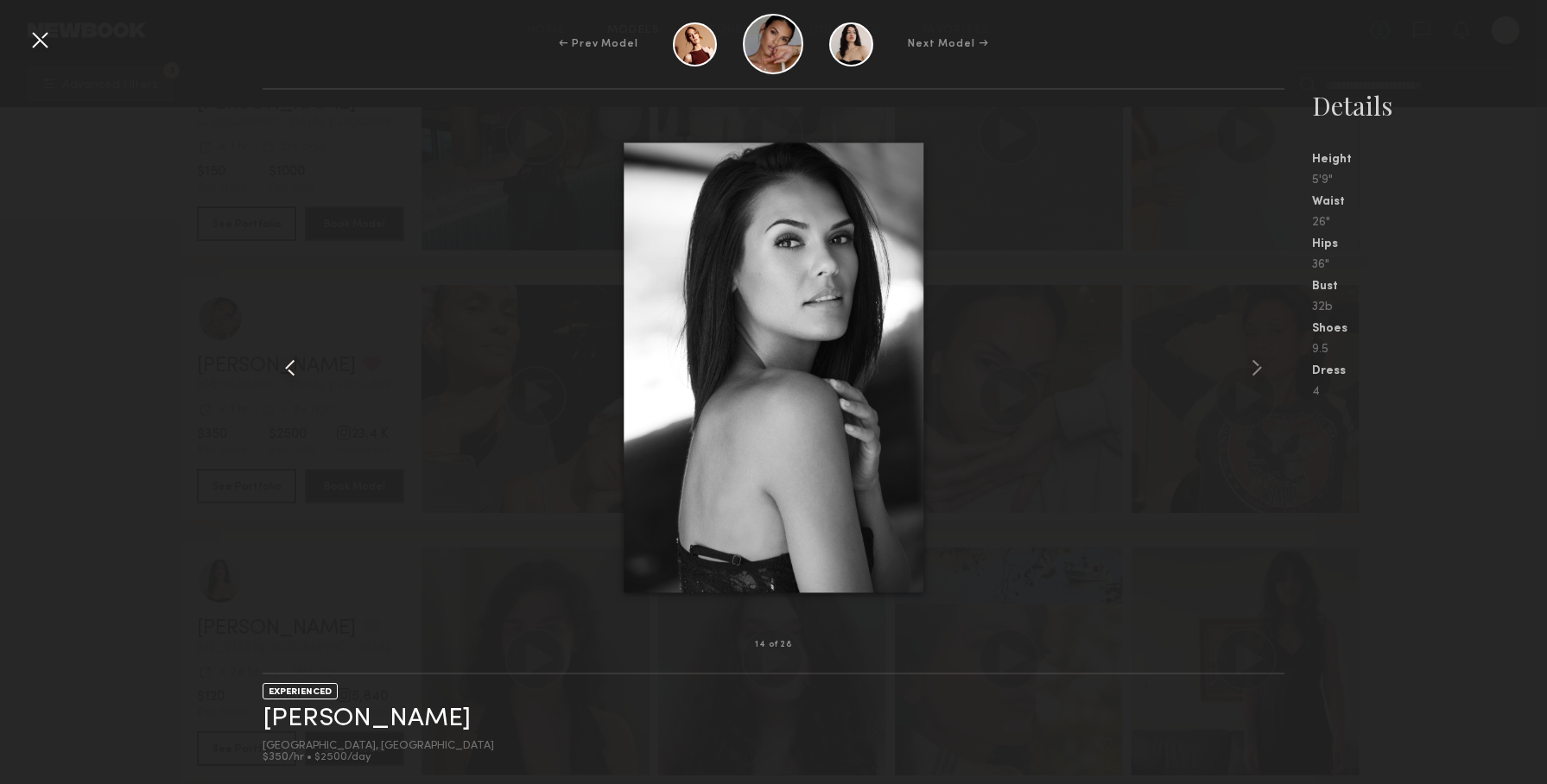
click at [295, 377] on common-icon at bounding box center [290, 368] width 27 height 27
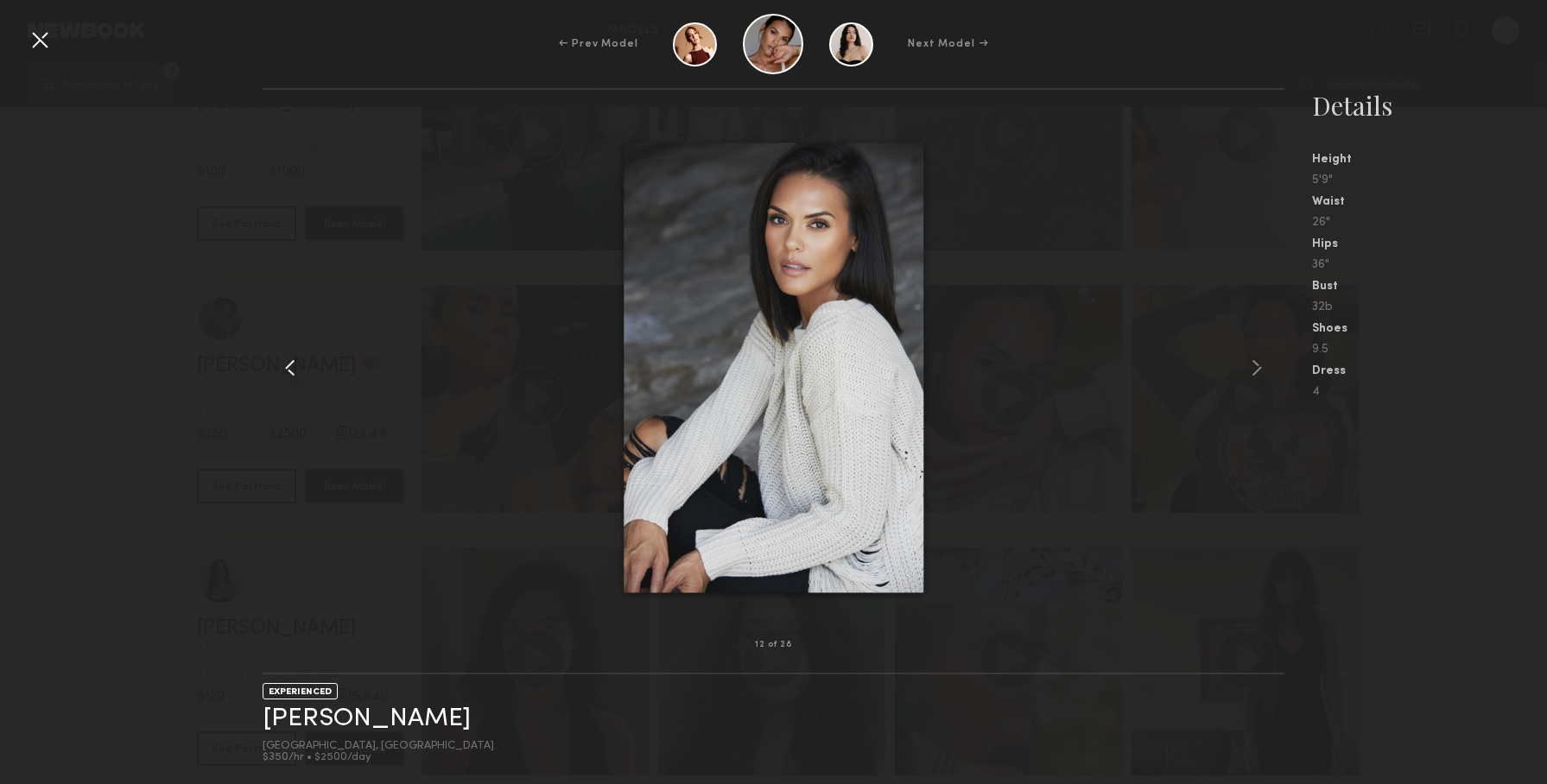
click at [295, 377] on common-icon at bounding box center [290, 368] width 27 height 27
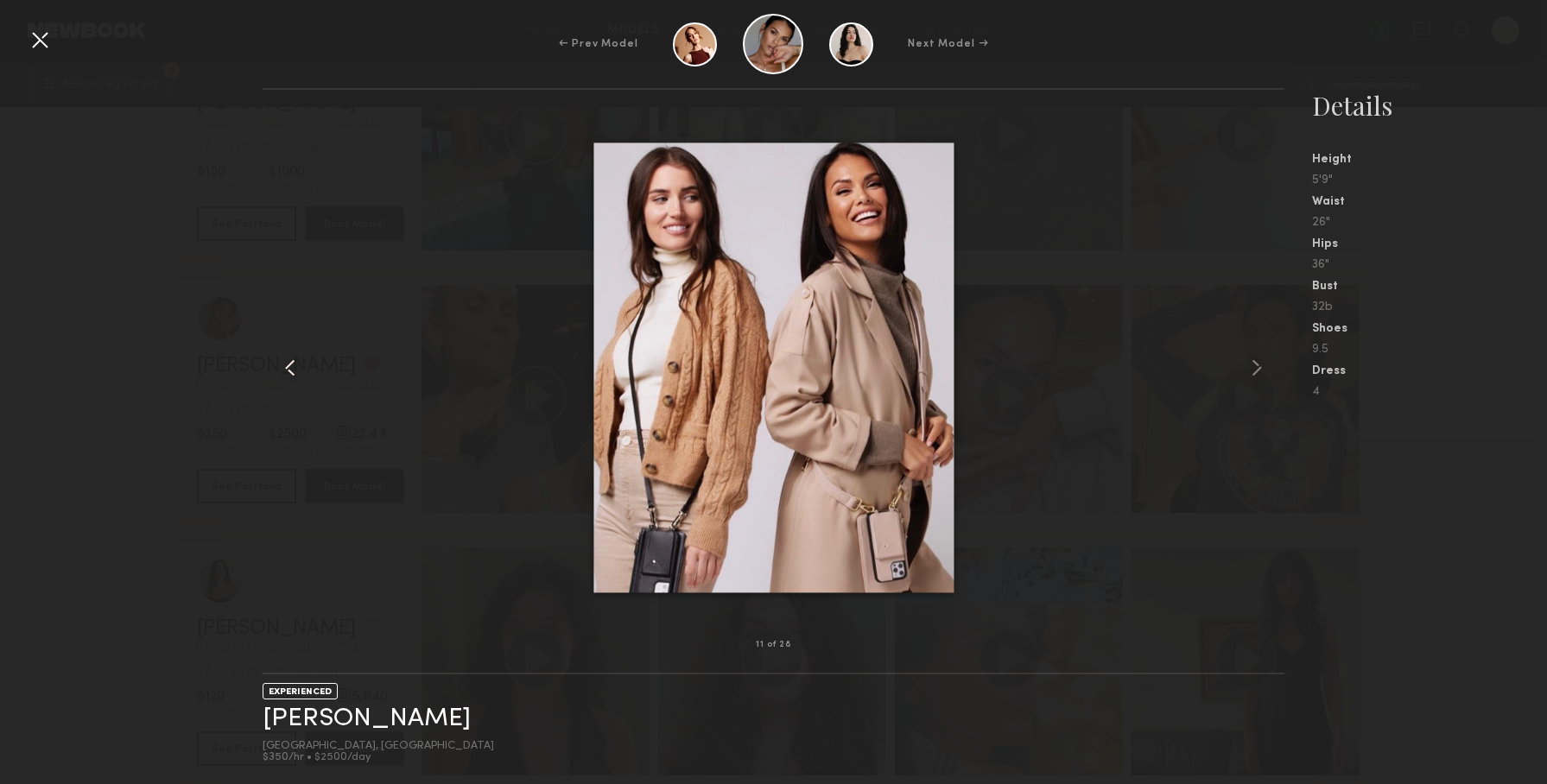
click at [295, 377] on common-icon at bounding box center [290, 368] width 27 height 27
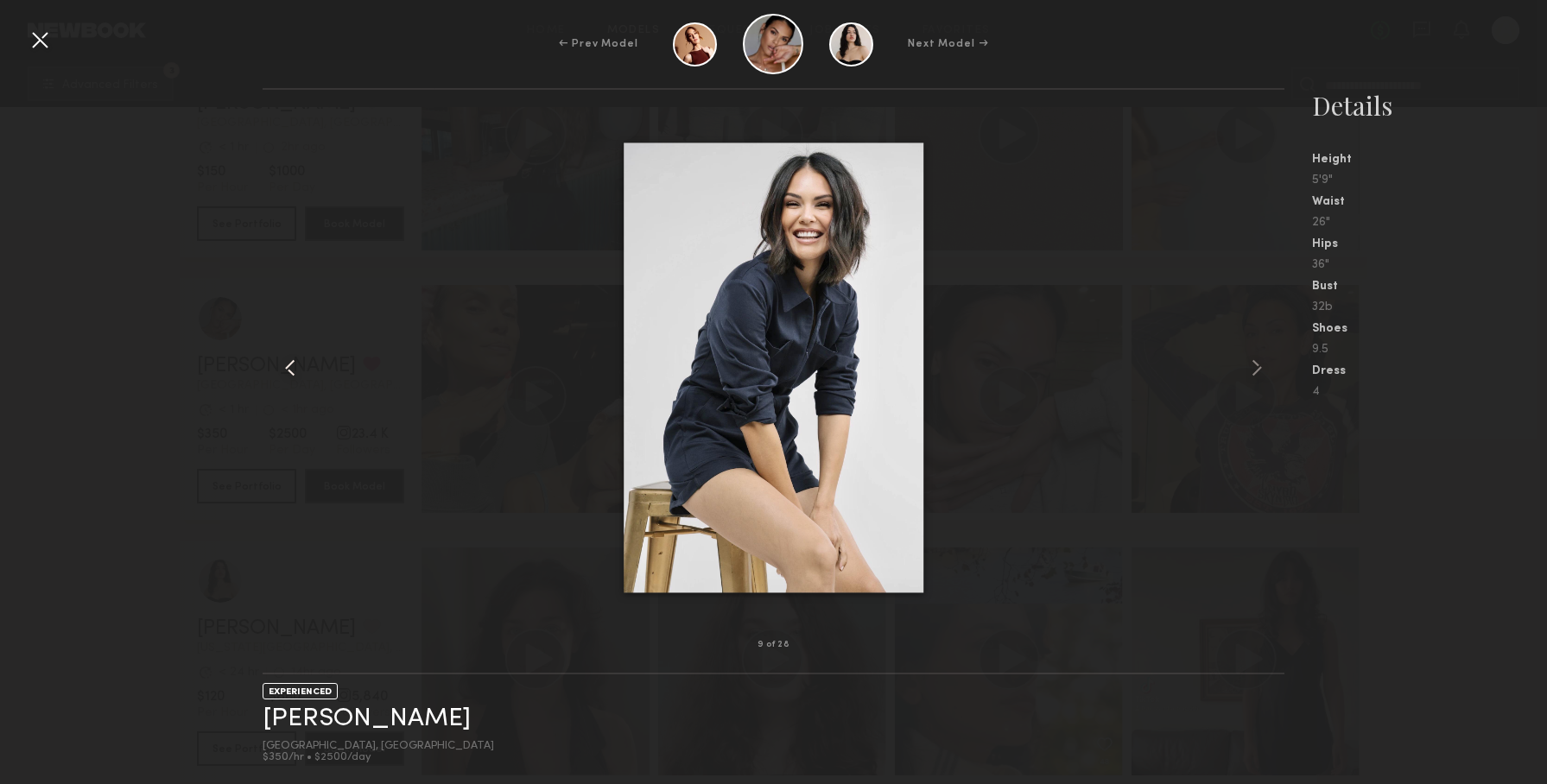
click at [295, 377] on common-icon at bounding box center [290, 368] width 27 height 27
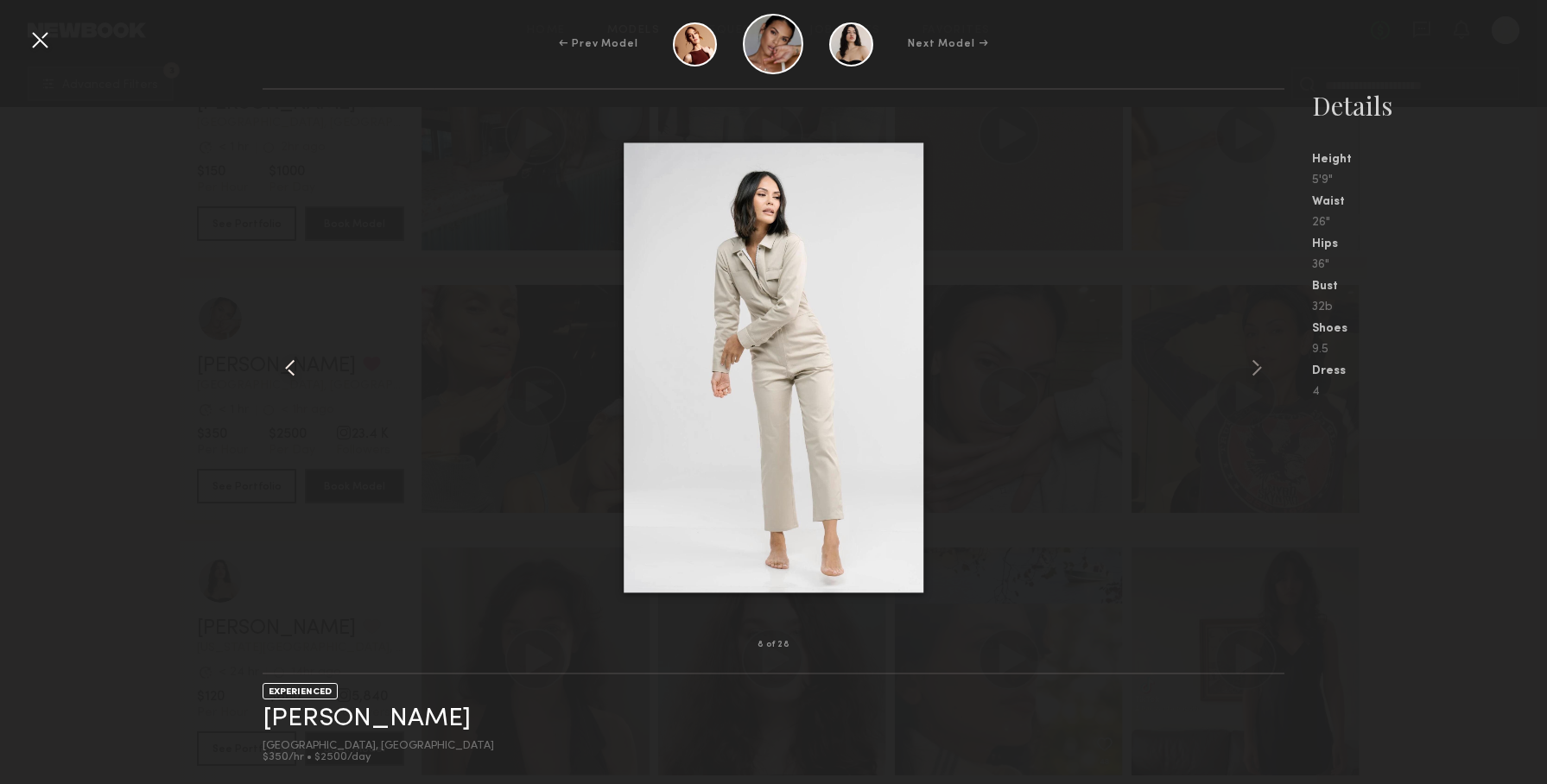
click at [295, 377] on common-icon at bounding box center [290, 368] width 27 height 27
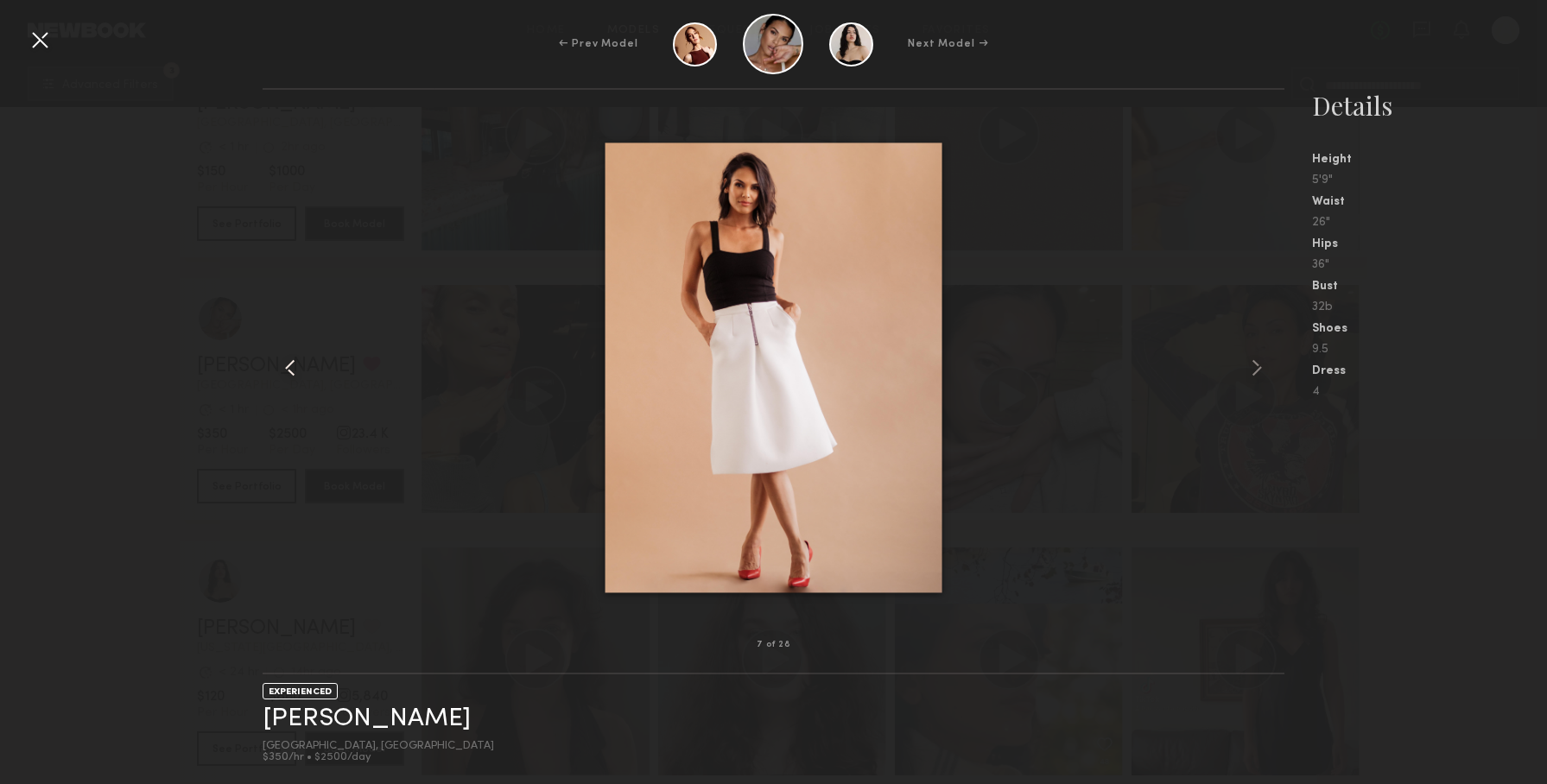
click at [295, 377] on common-icon at bounding box center [290, 368] width 27 height 27
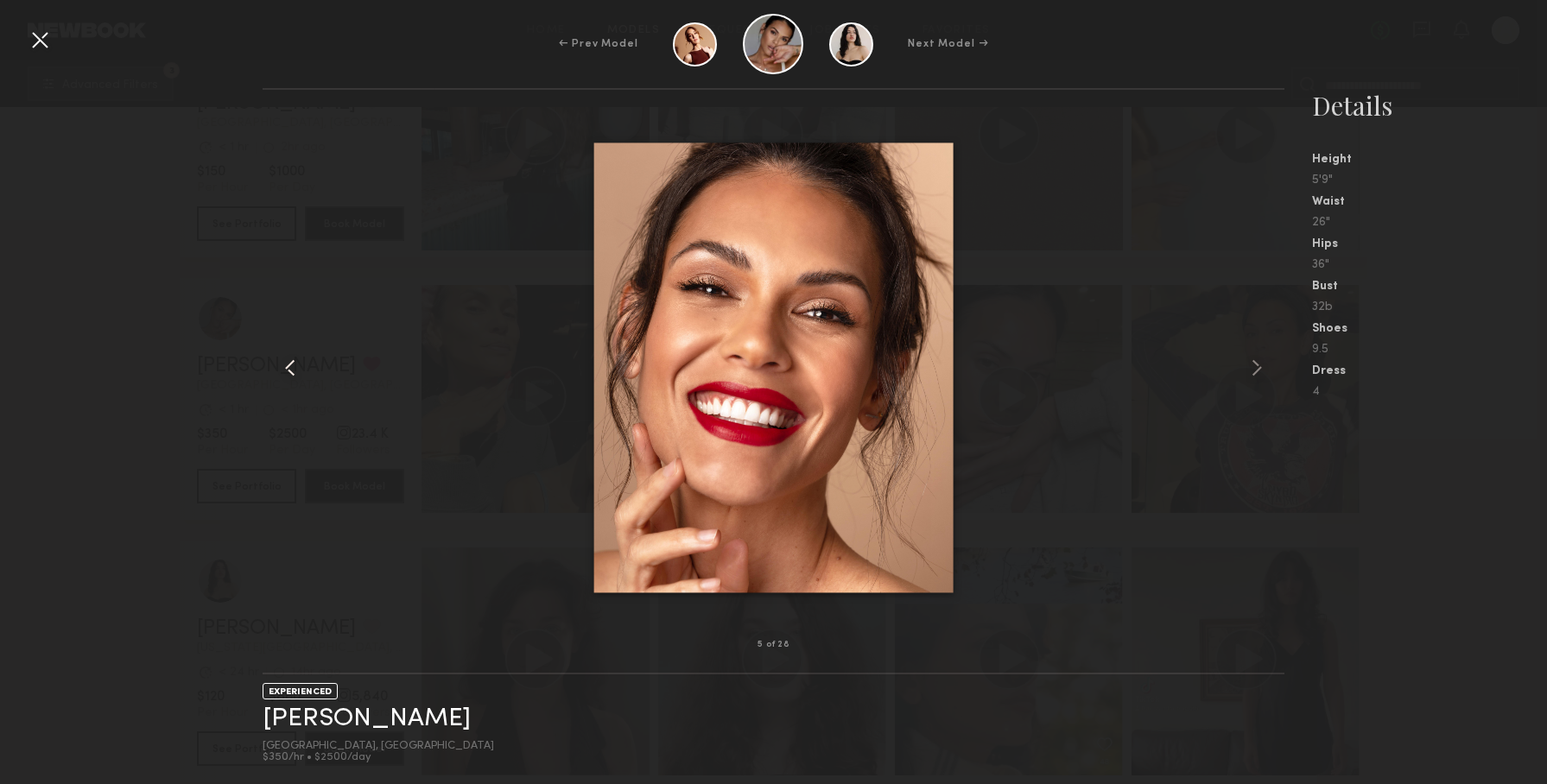
click at [295, 377] on common-icon at bounding box center [290, 368] width 27 height 27
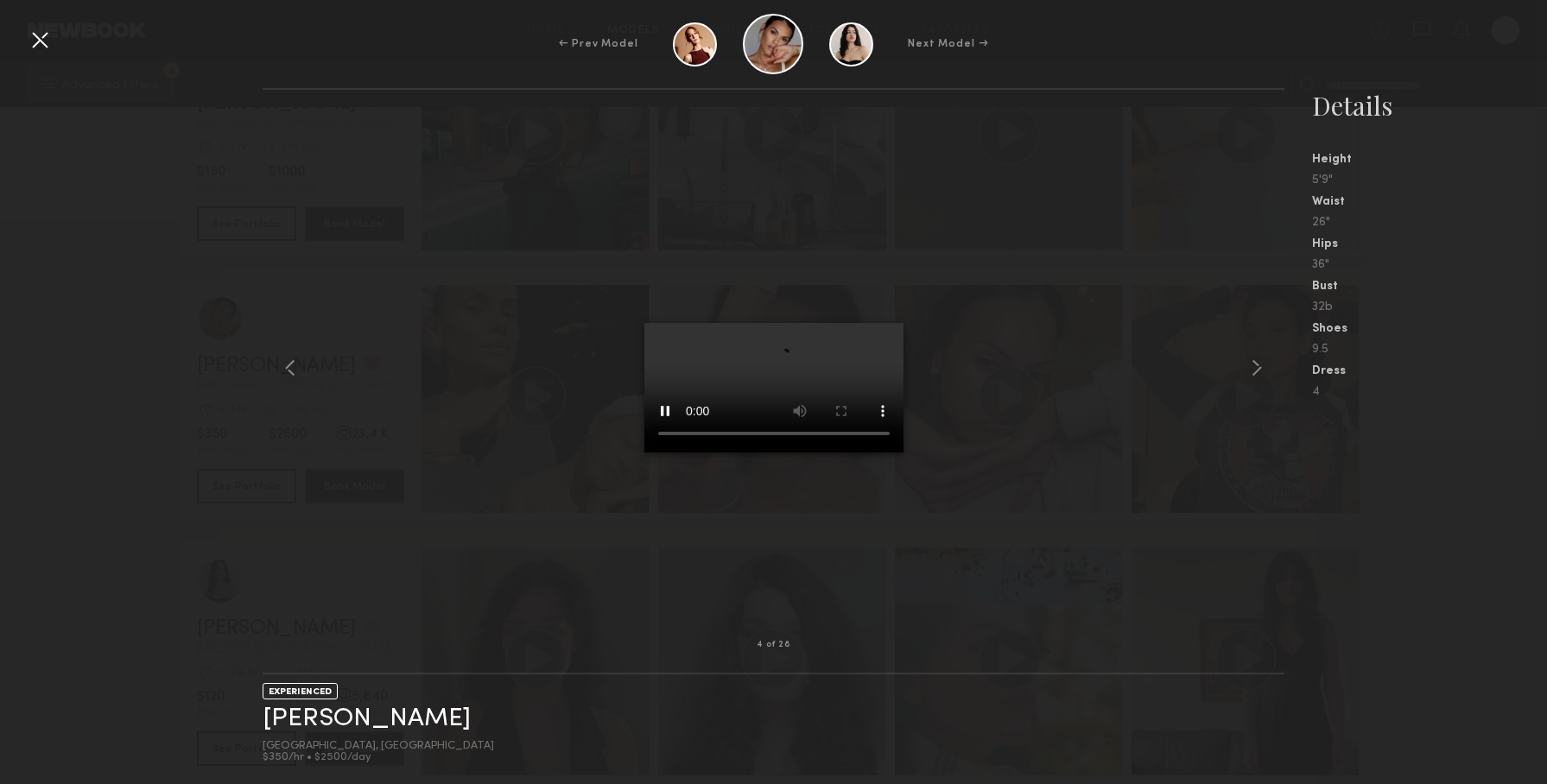
click at [295, 377] on common-icon at bounding box center [290, 368] width 27 height 27
click at [42, 43] on div at bounding box center [39, 39] width 27 height 27
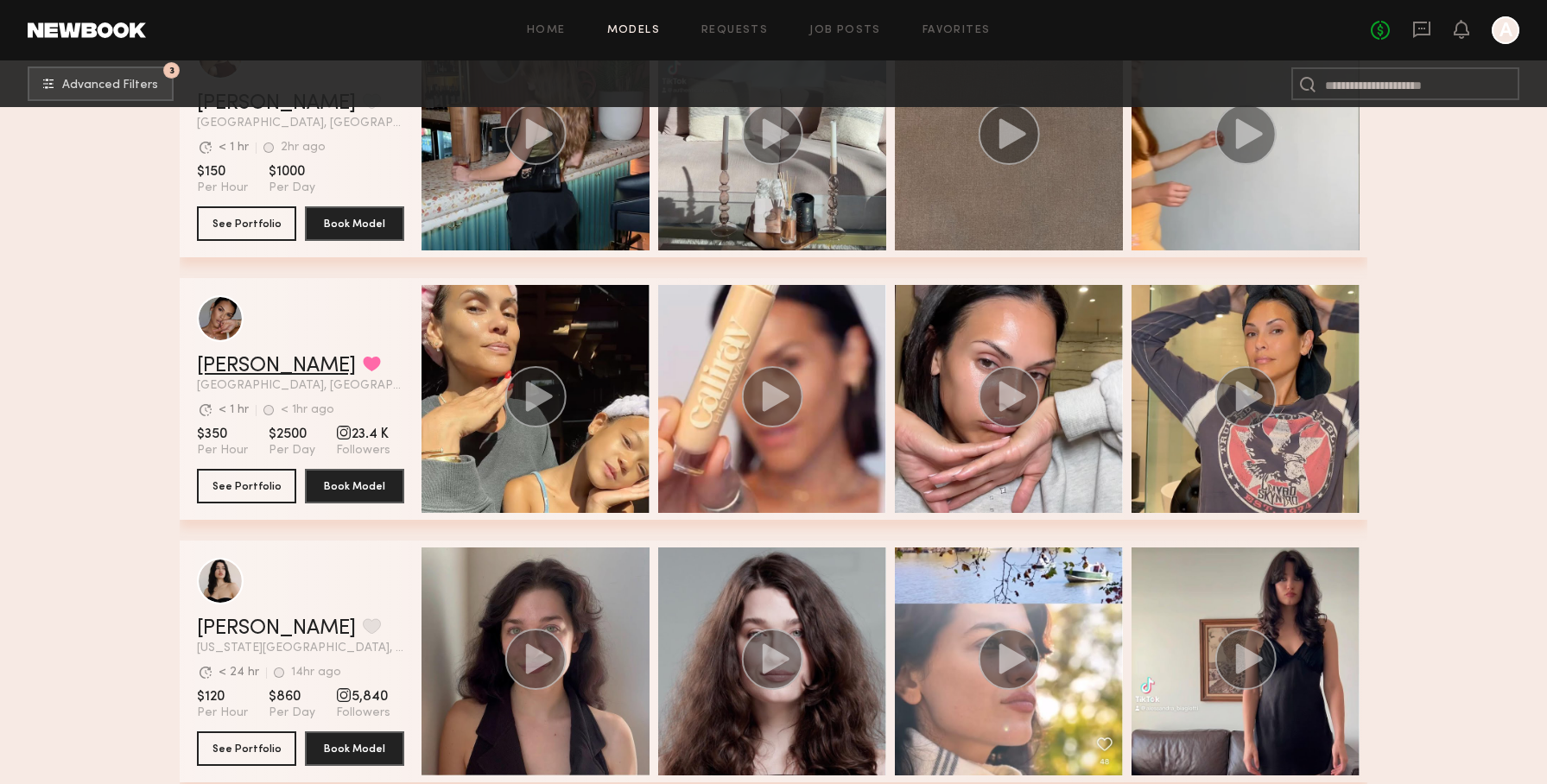
click at [264, 366] on link "Jesiree D." at bounding box center [276, 366] width 159 height 21
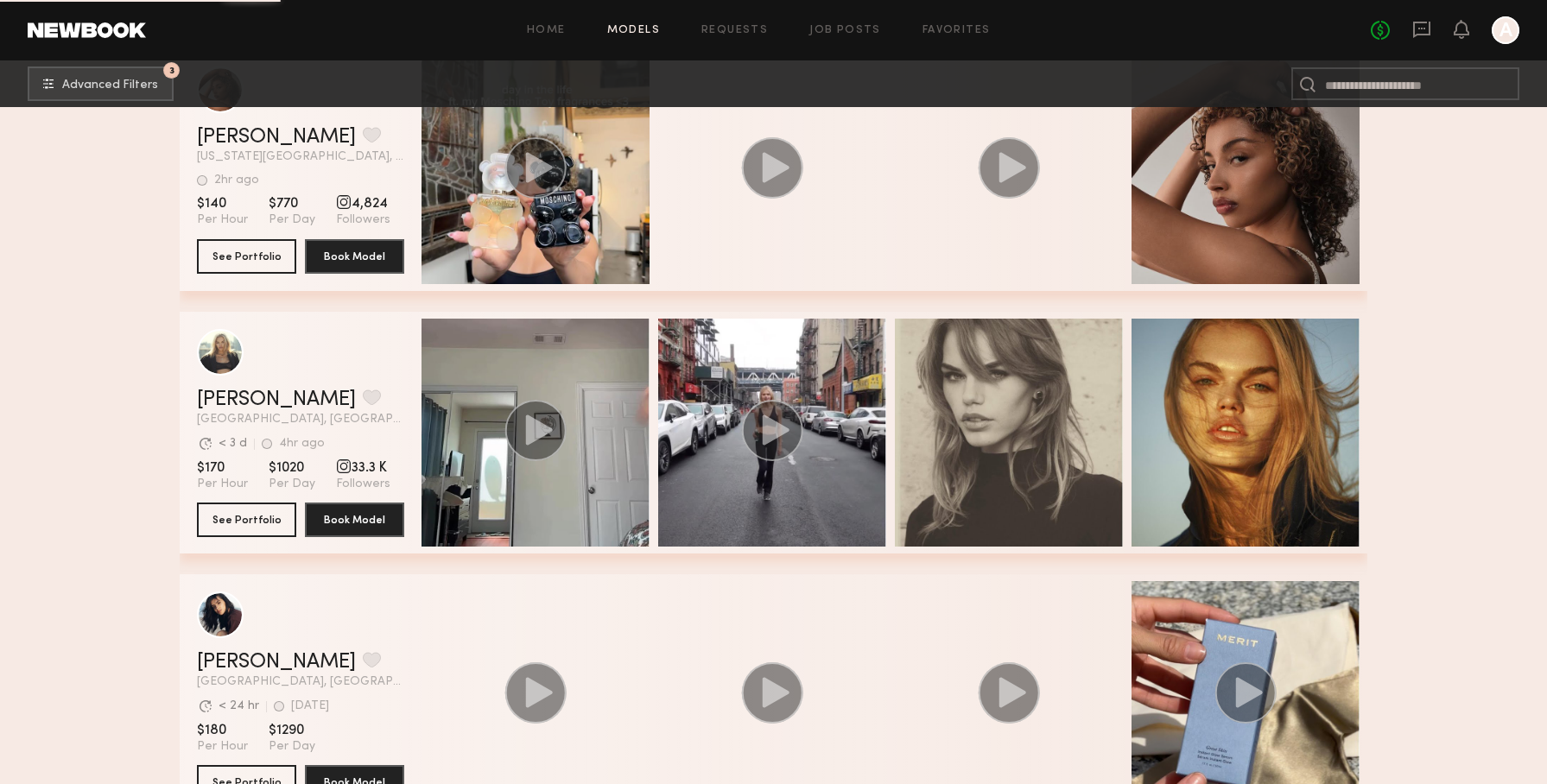
scroll to position [24235, 0]
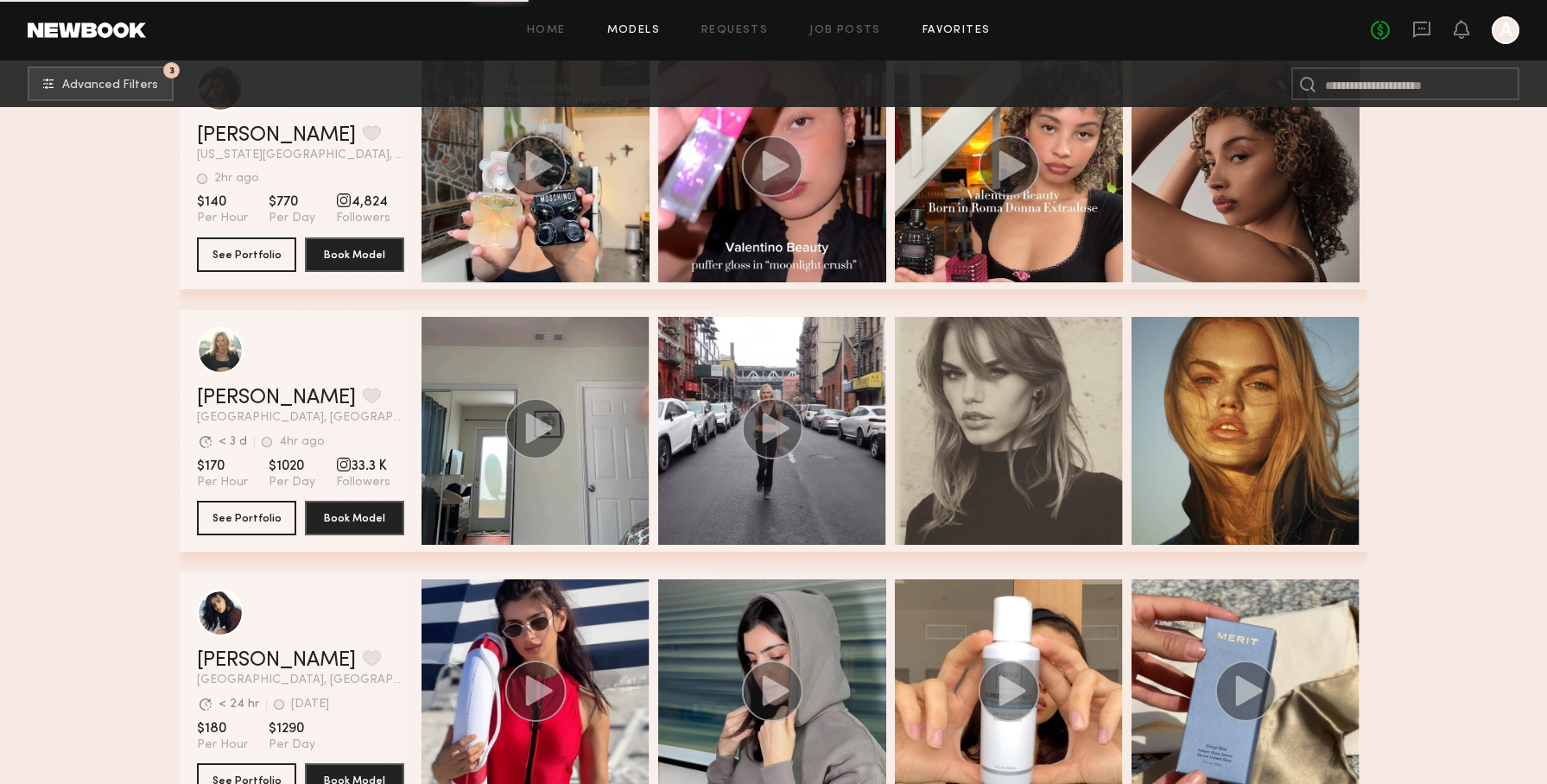
click at [944, 26] on link "Favorites" at bounding box center [956, 30] width 68 height 11
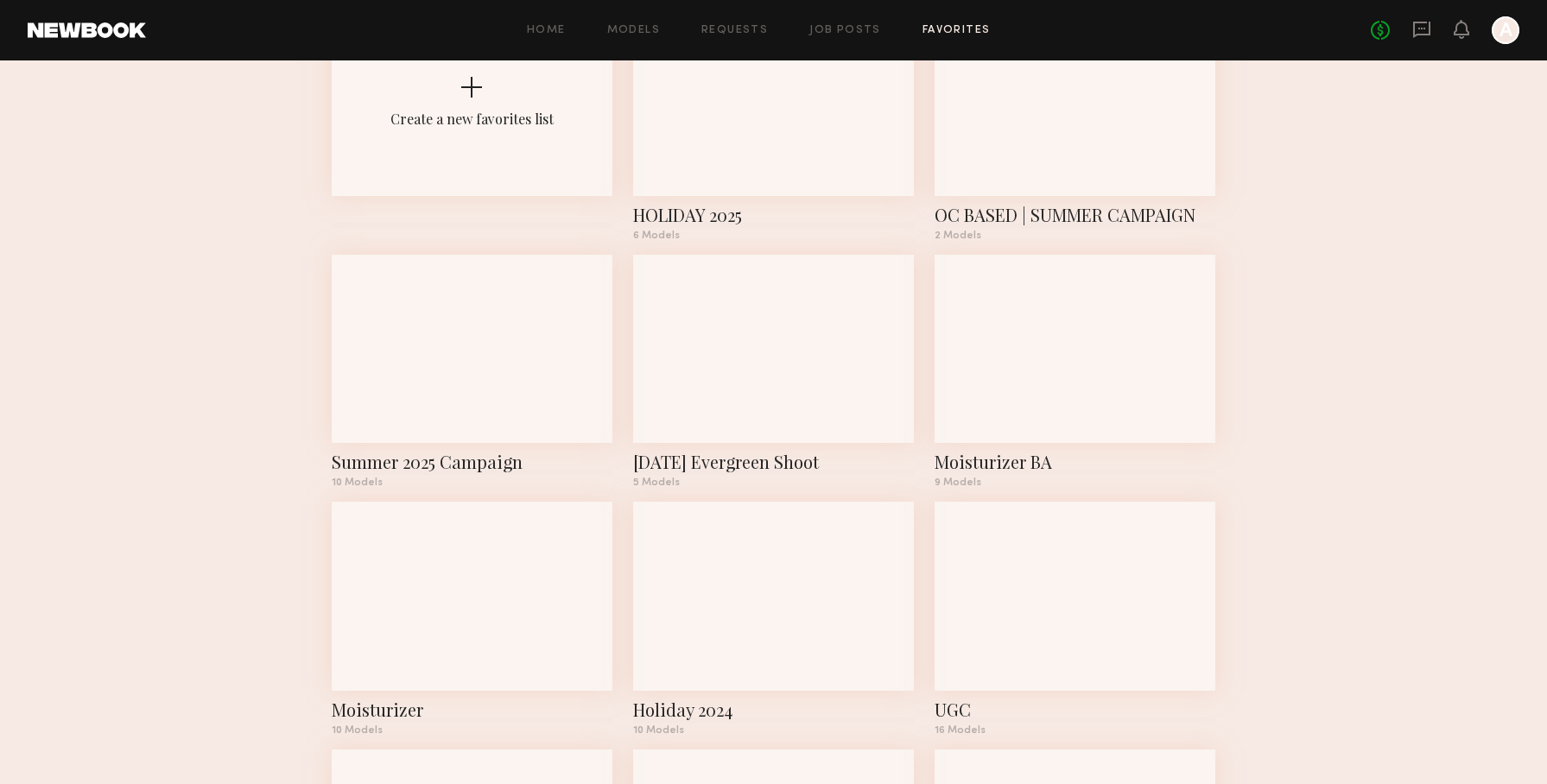
scroll to position [158, 0]
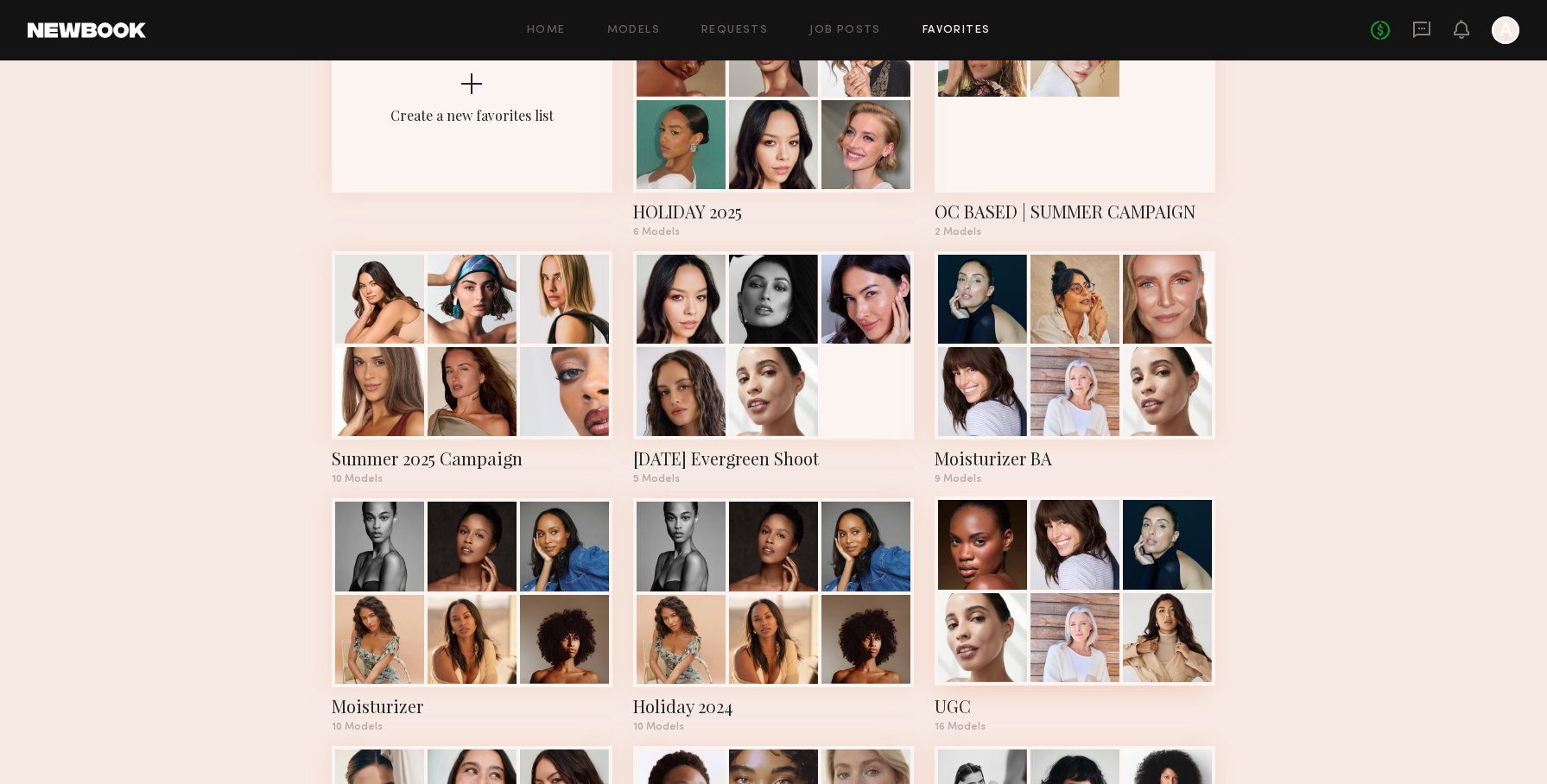
click at [1122, 547] on div at bounding box center [1167, 545] width 89 height 89
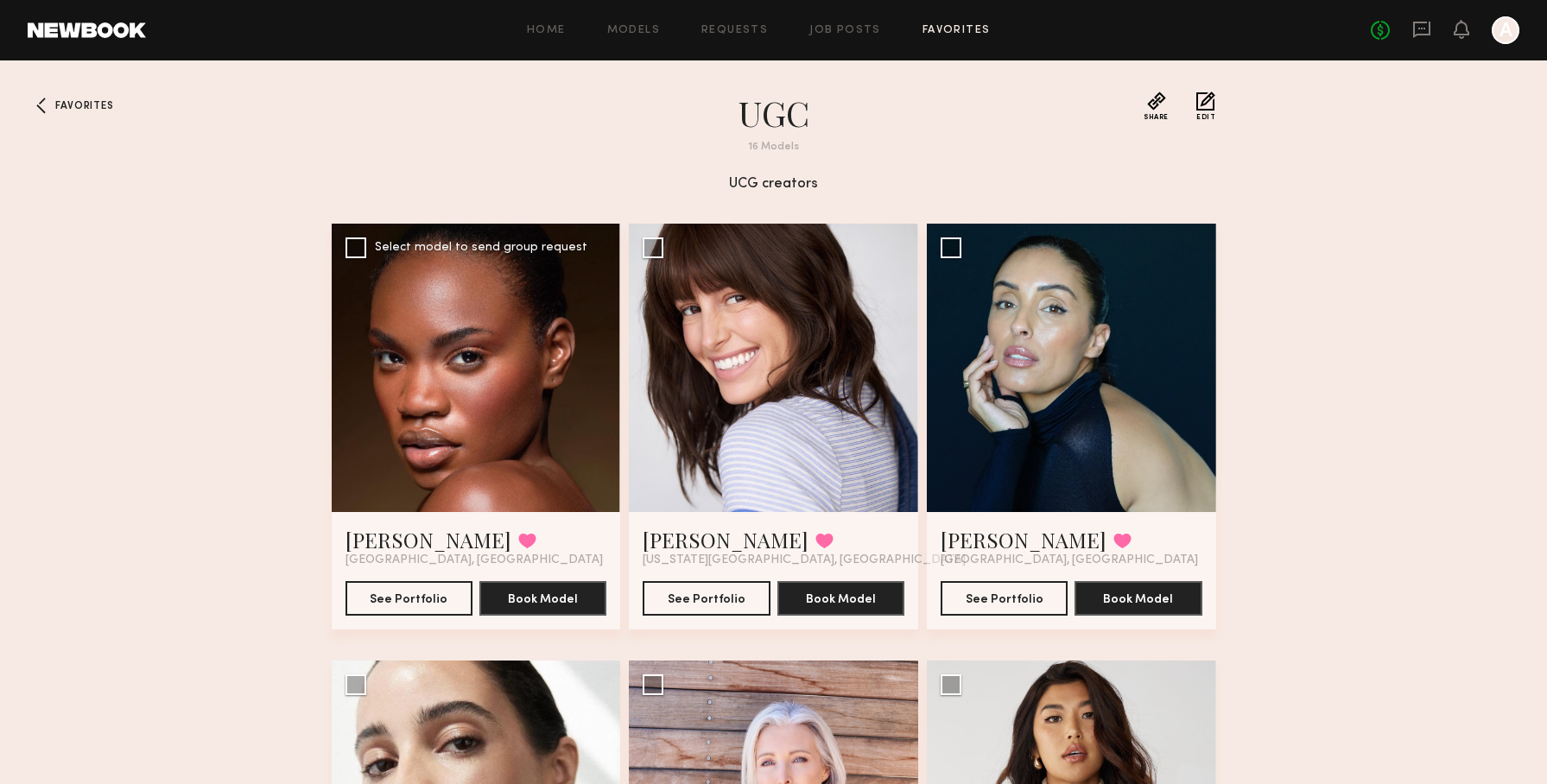
click at [528, 319] on div at bounding box center [476, 369] width 290 height 290
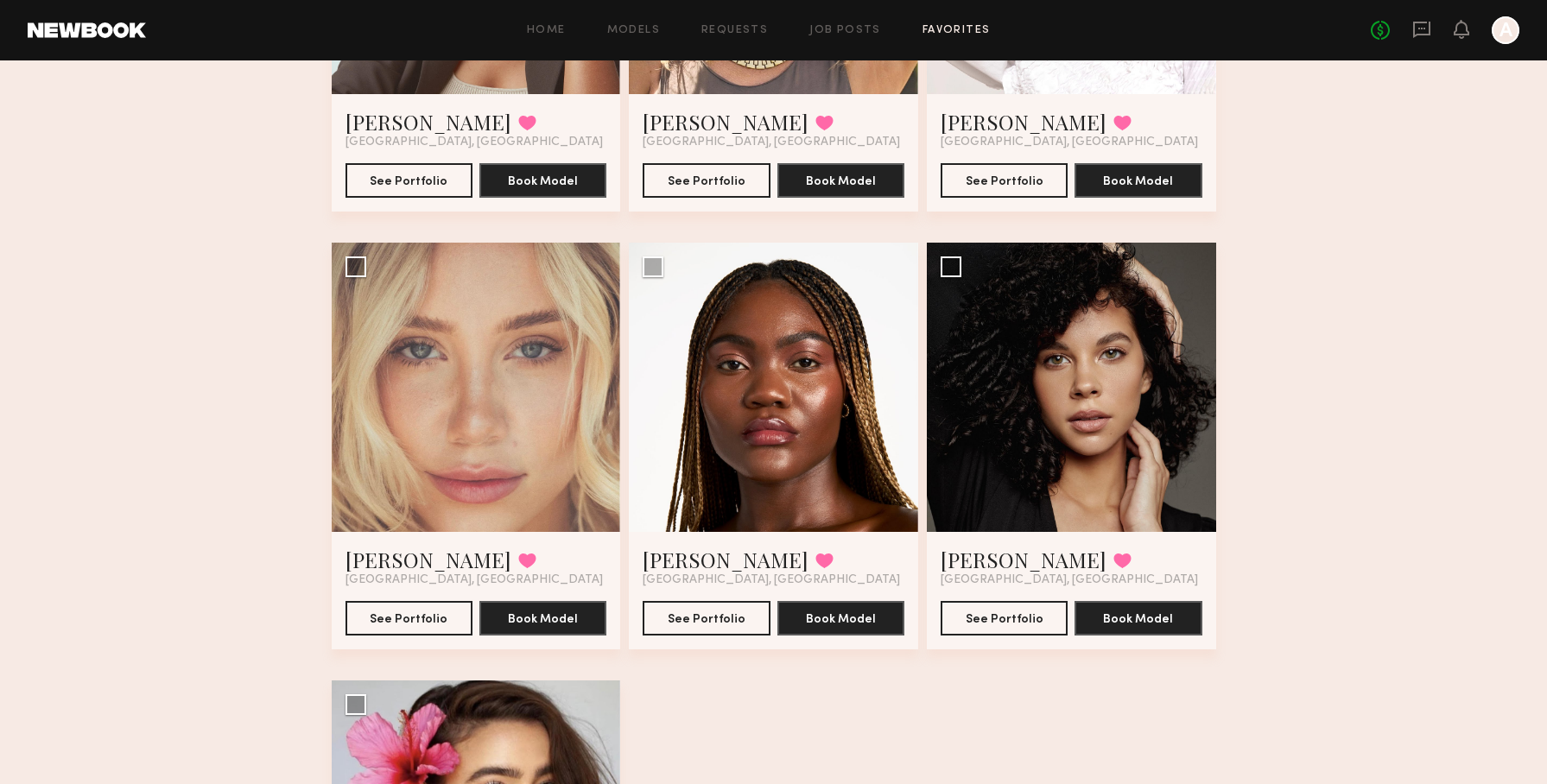
scroll to position [1731, 0]
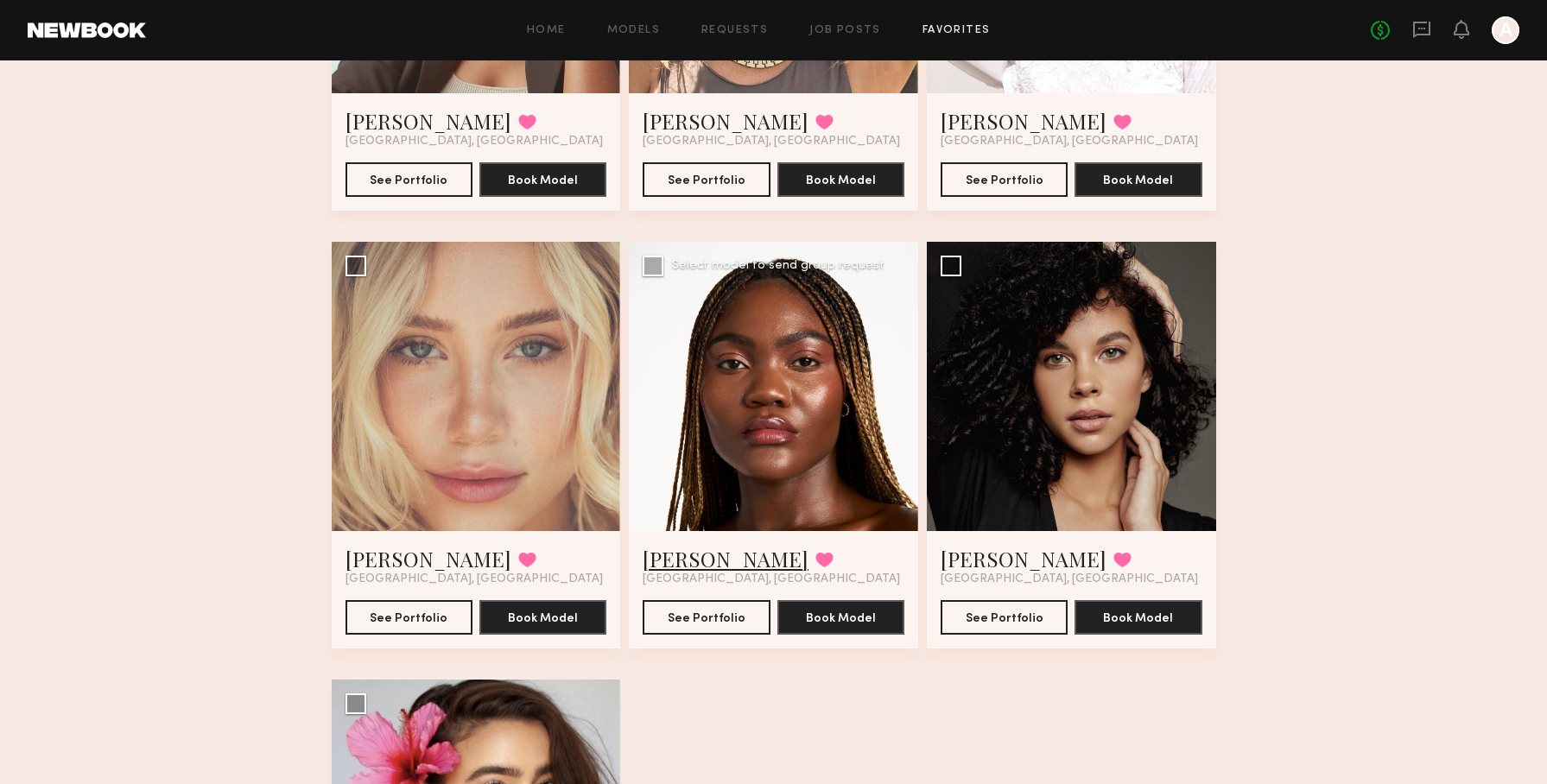
click at [687, 570] on link "Tamie L." at bounding box center [725, 558] width 166 height 27
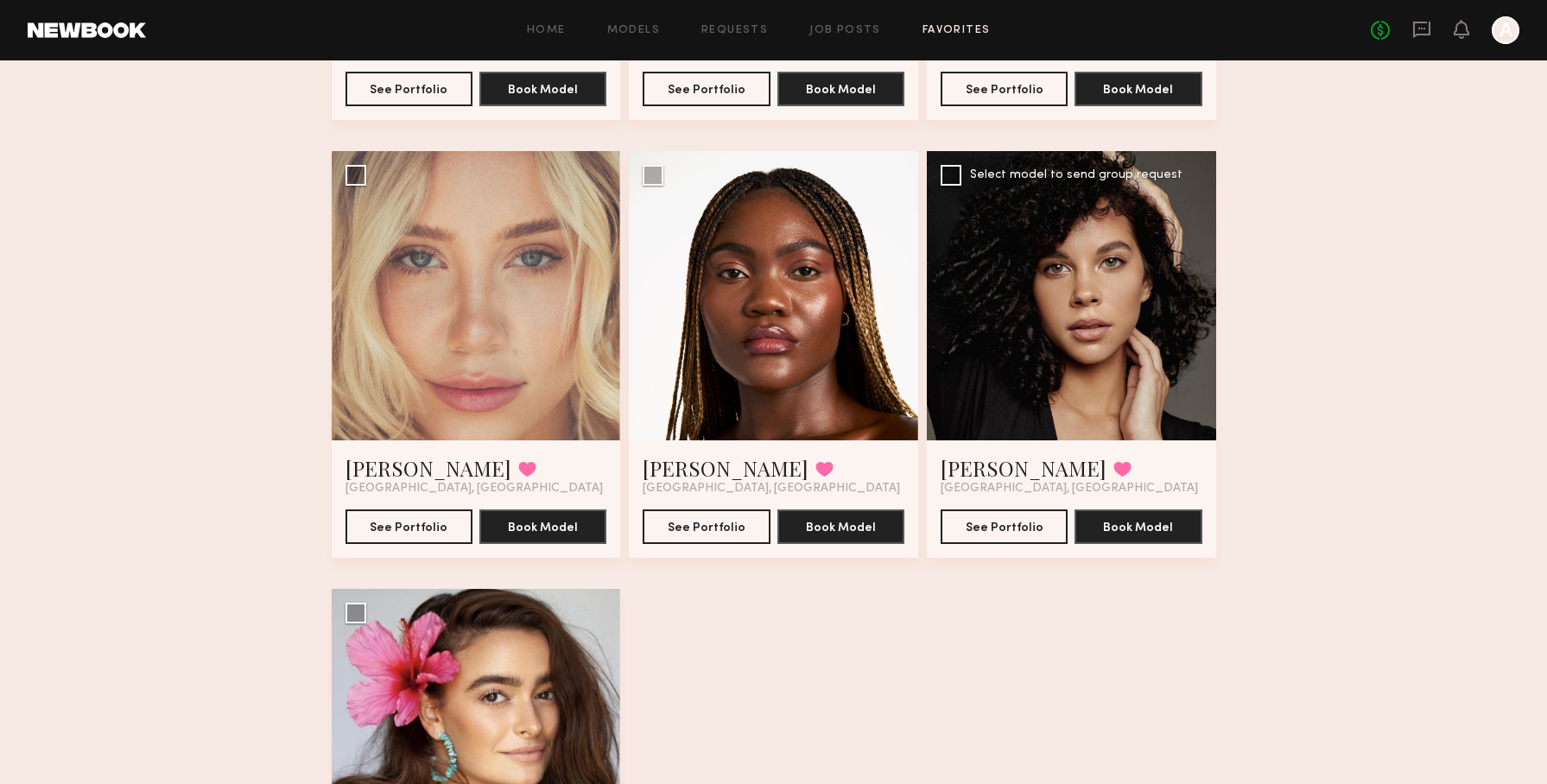
scroll to position [1824, 0]
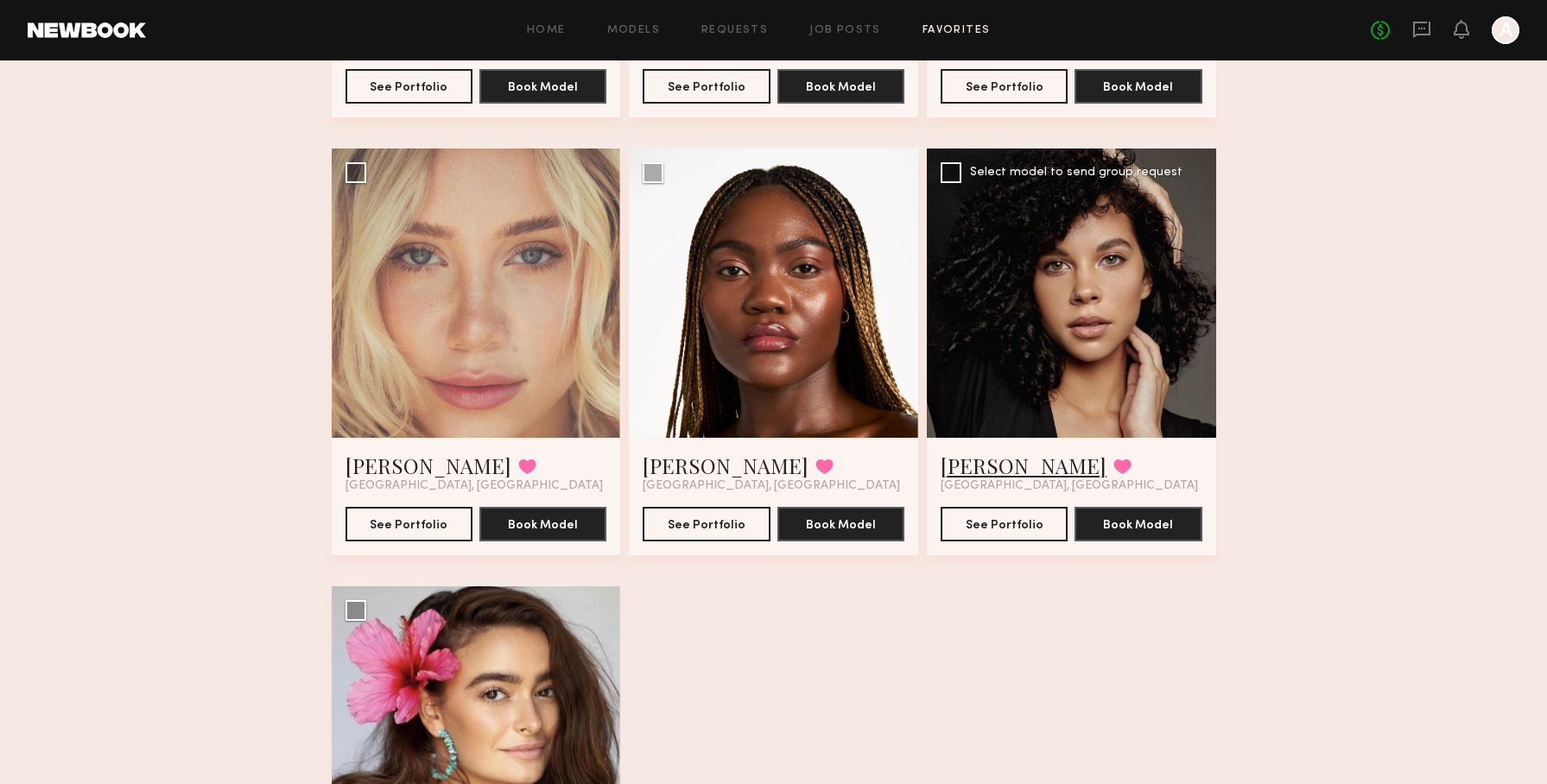
click at [1005, 473] on link "Tracy D." at bounding box center [1023, 465] width 166 height 27
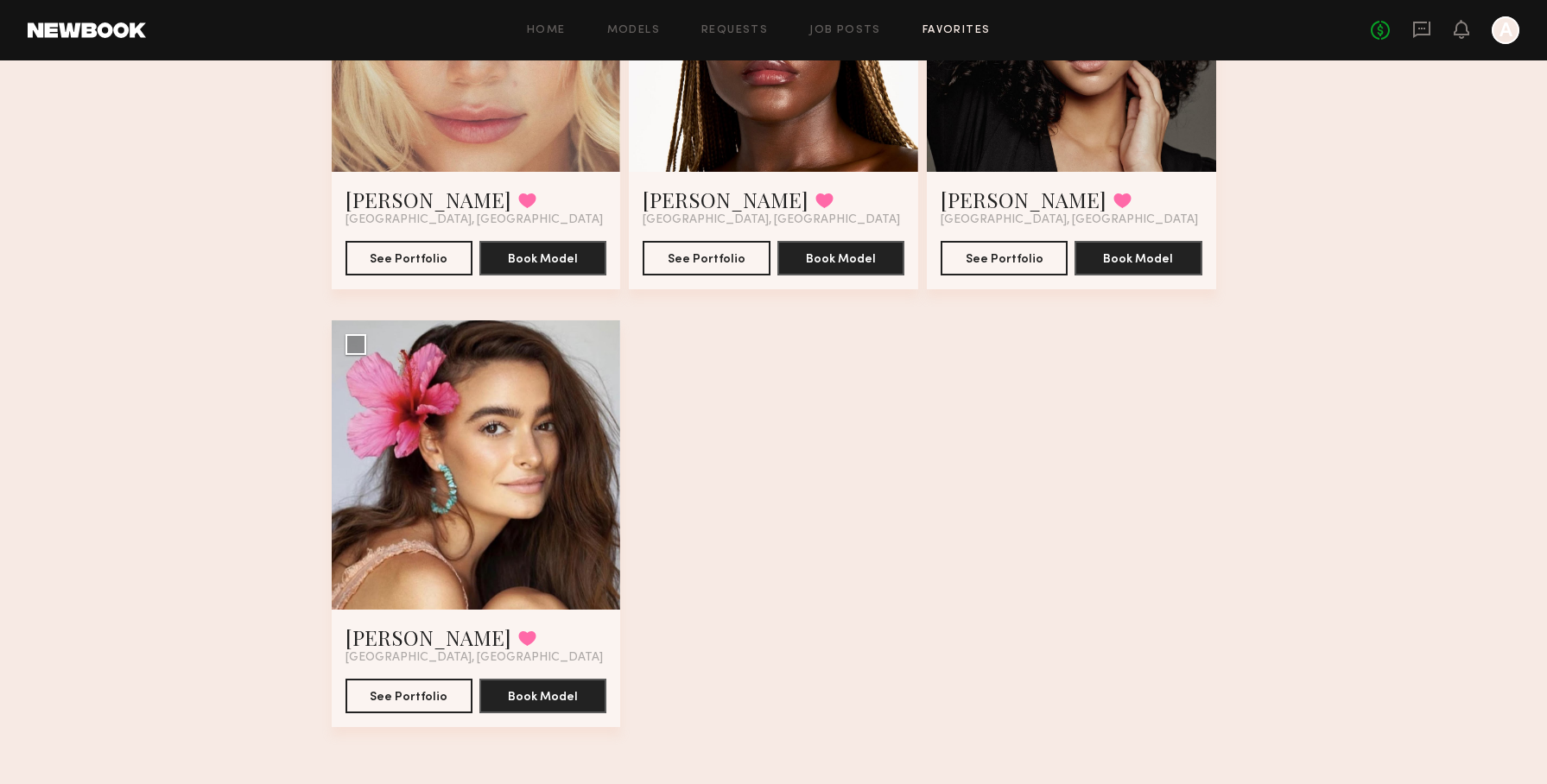
scroll to position [0, 0]
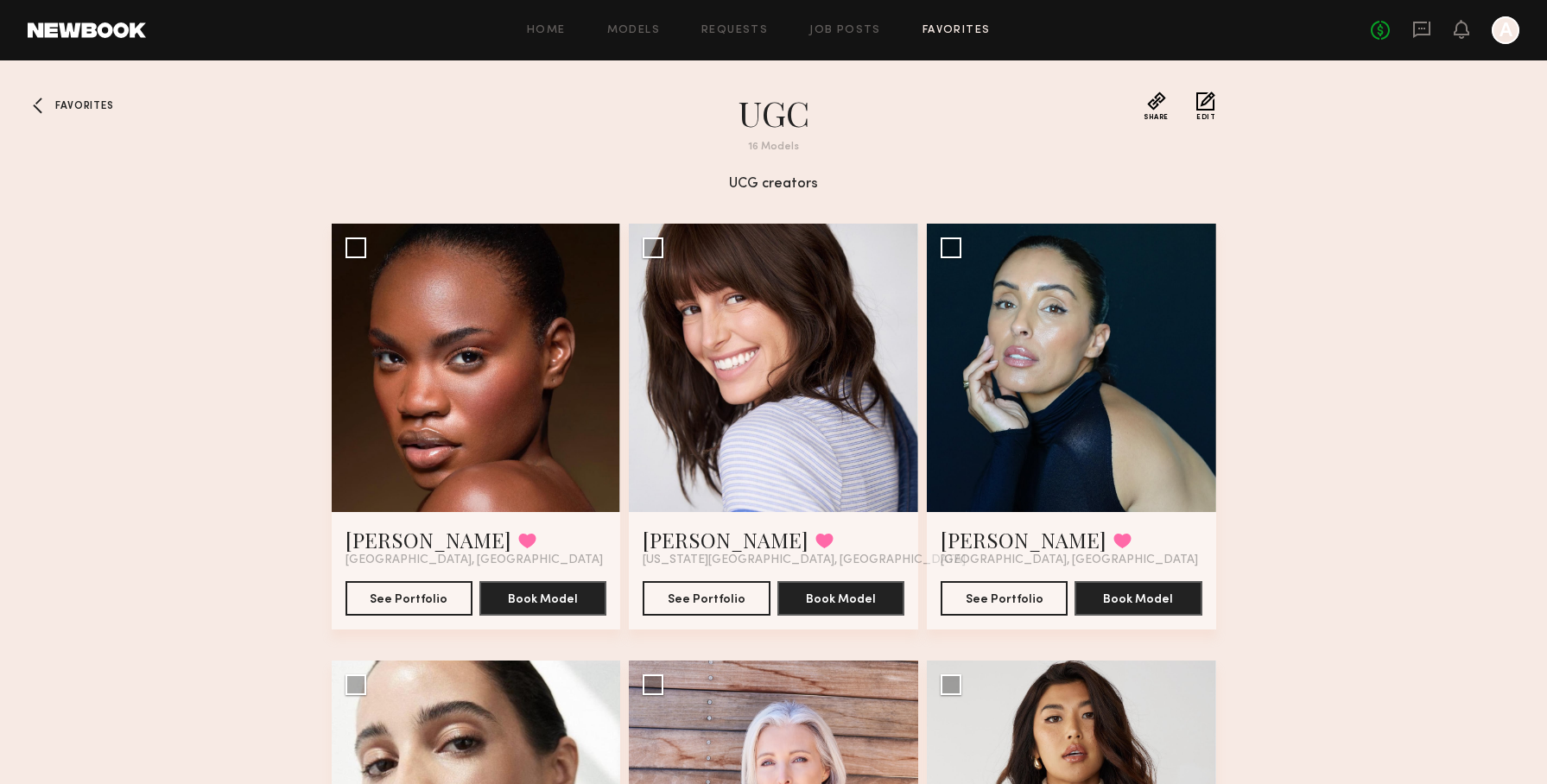
click at [91, 107] on span "Favorites" at bounding box center [85, 106] width 58 height 10
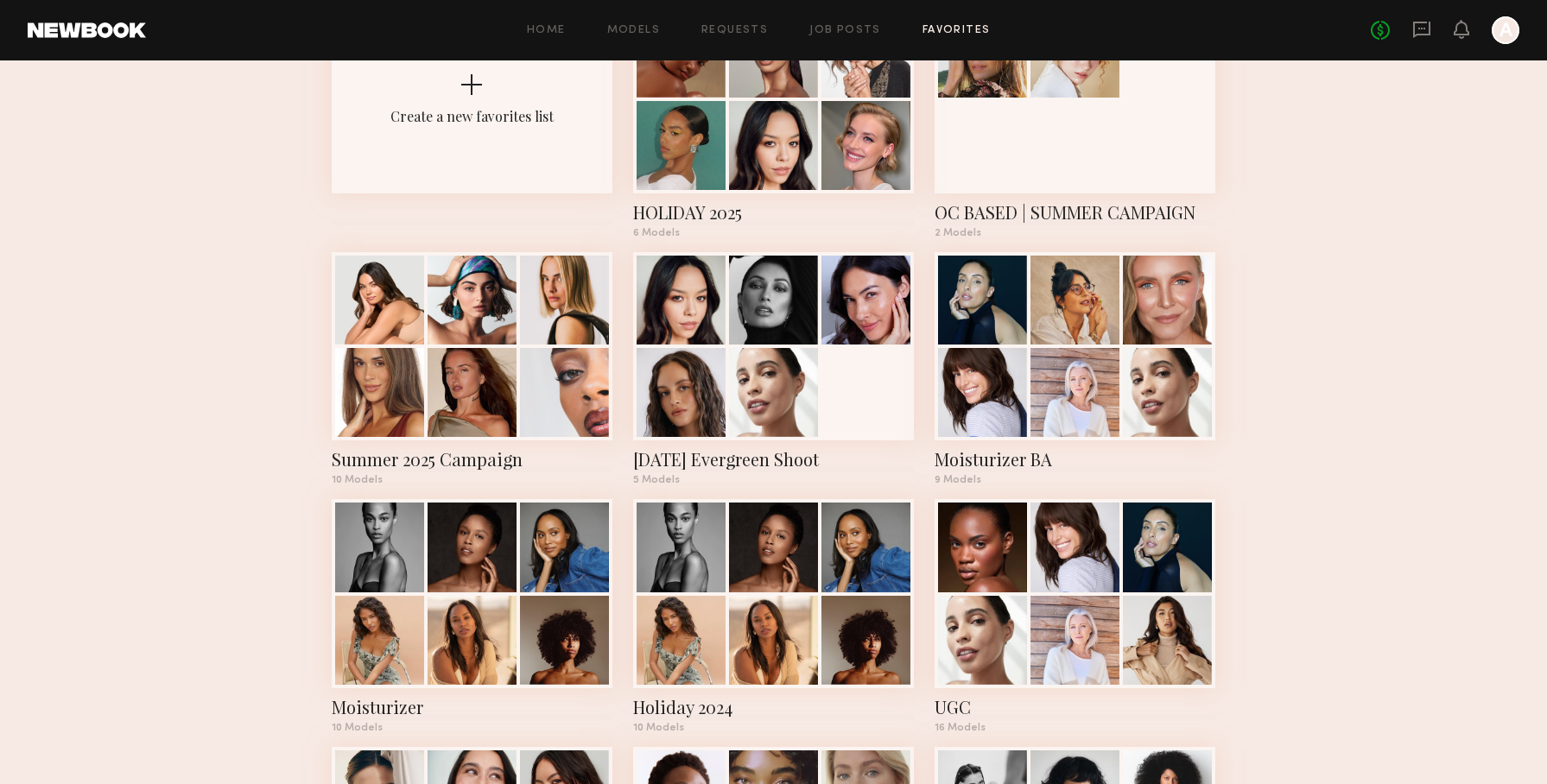
scroll to position [164, 0]
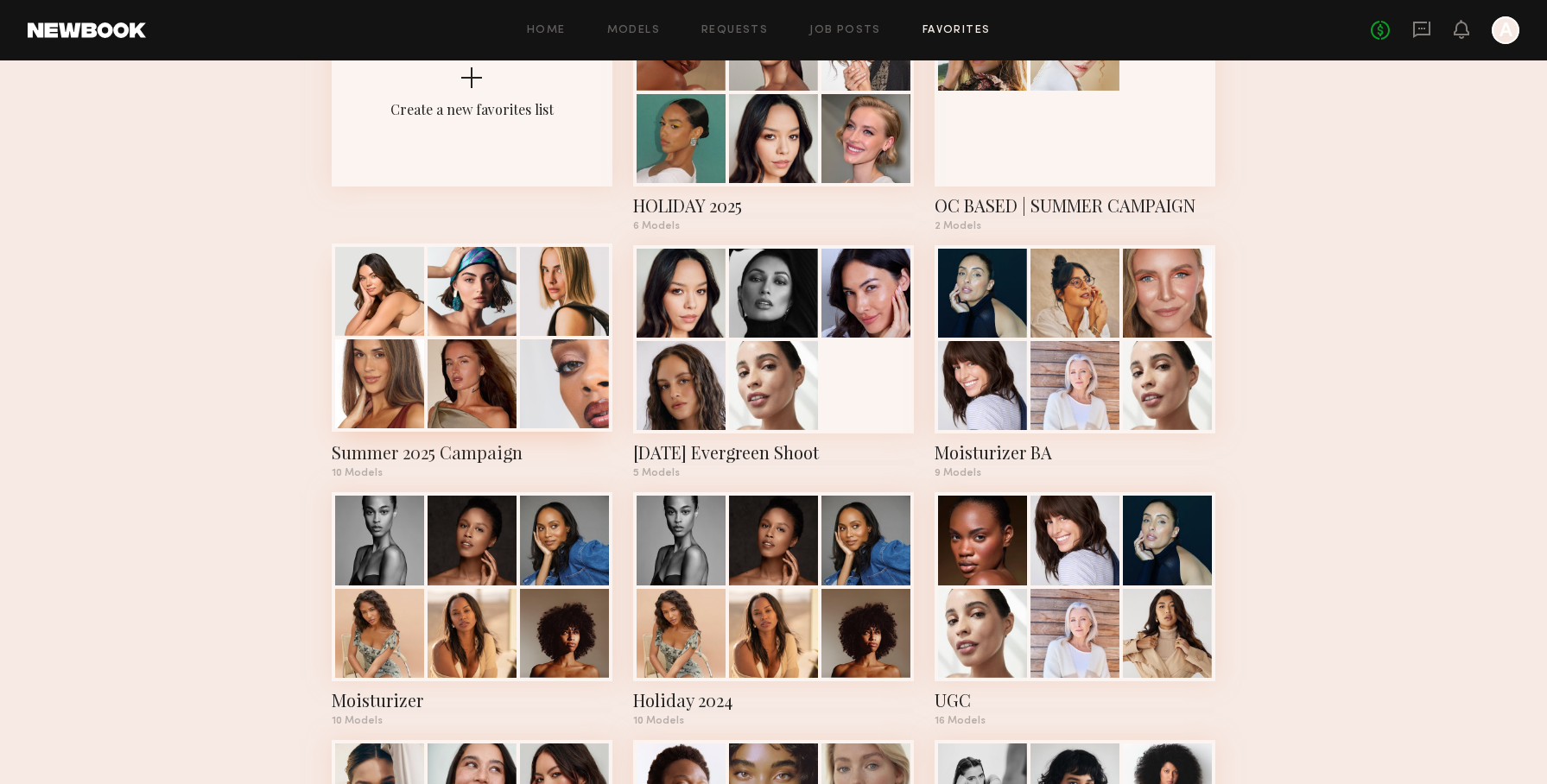
click at [538, 374] on div at bounding box center [565, 384] width 89 height 89
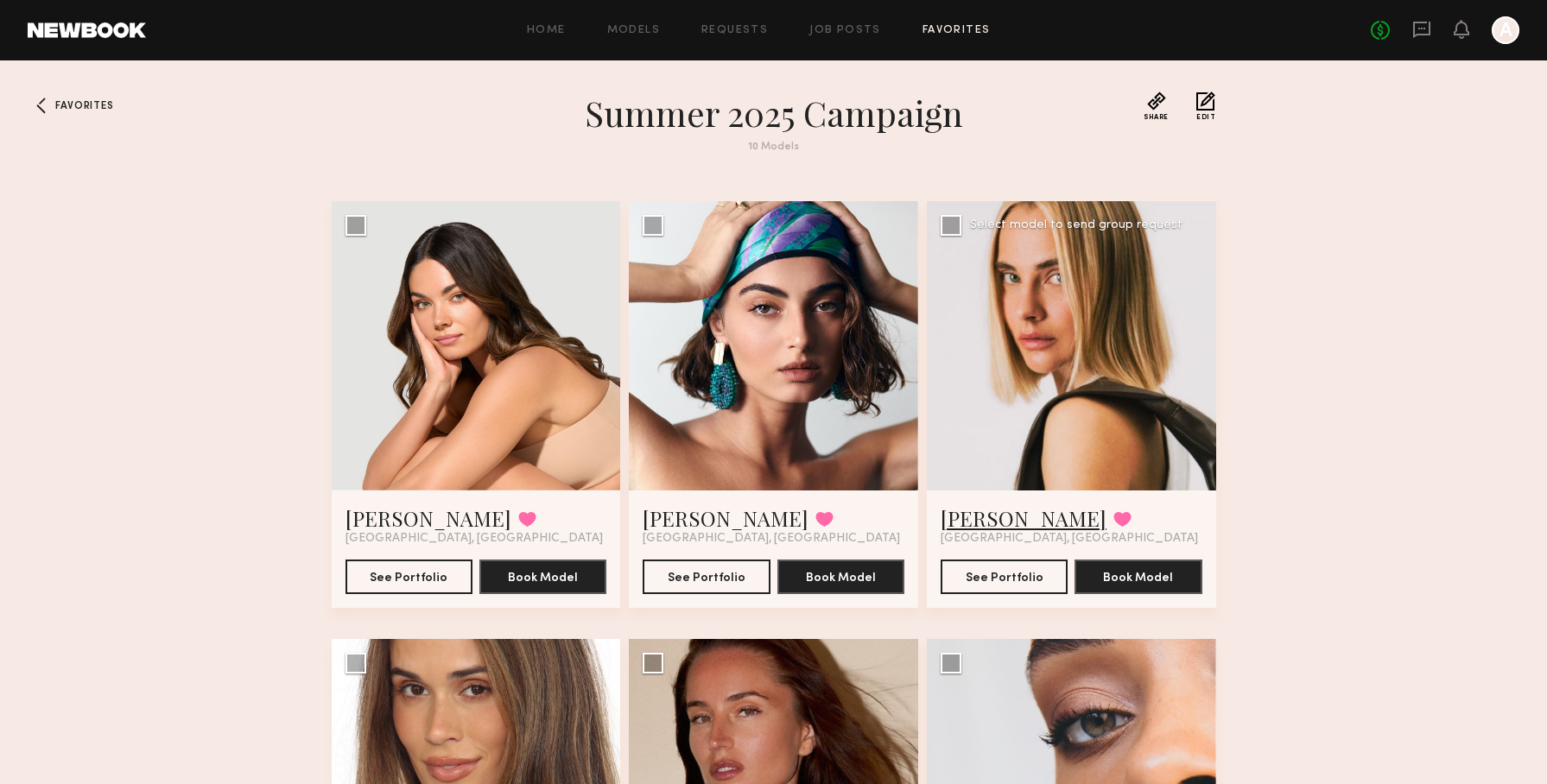
click at [985, 514] on link "Lidia V." at bounding box center [1023, 518] width 166 height 27
click at [392, 514] on link "[PERSON_NAME]" at bounding box center [428, 518] width 166 height 27
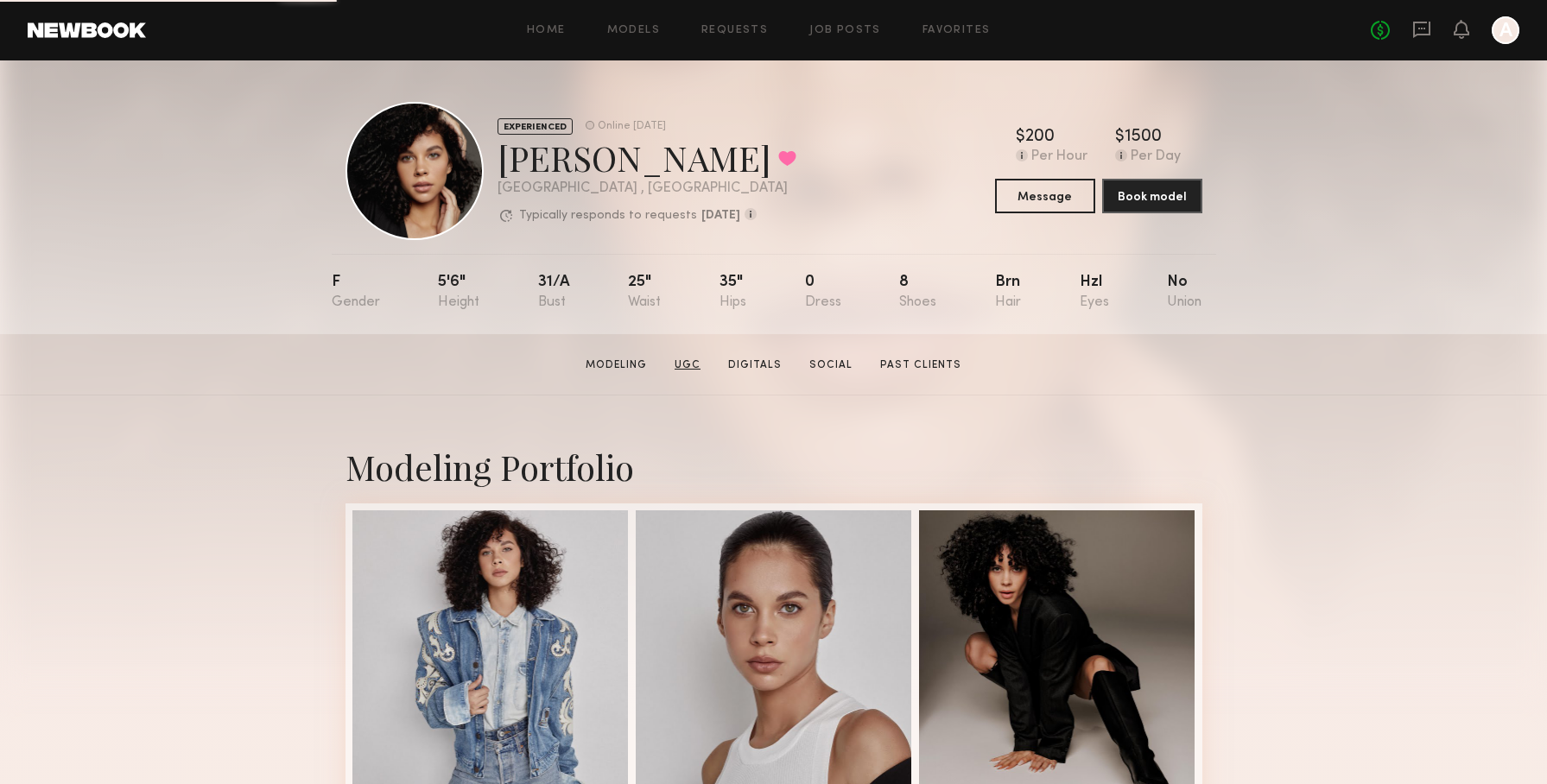
click at [698, 363] on link "UGC" at bounding box center [688, 364] width 40 height 15
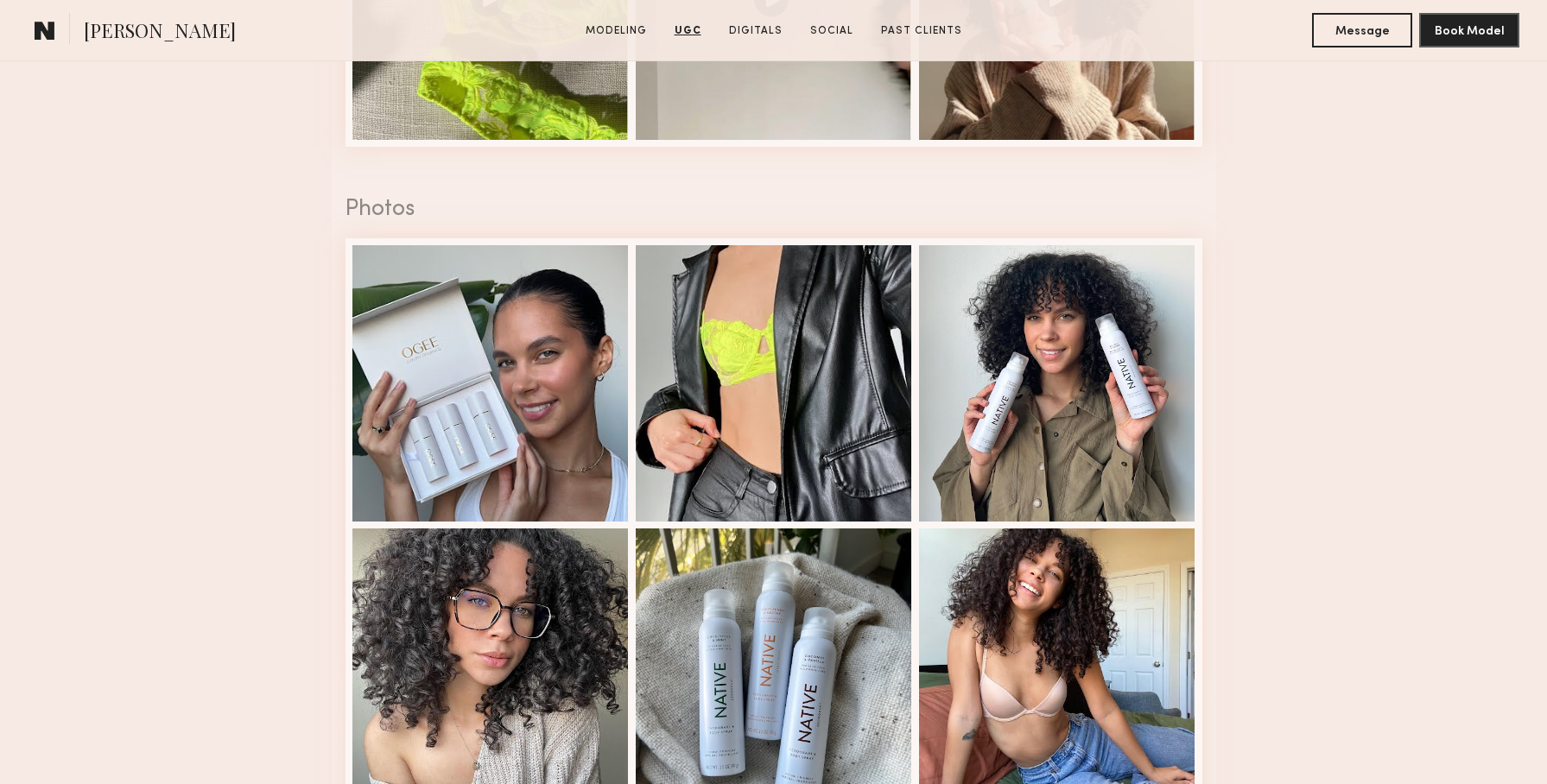
scroll to position [2866, 0]
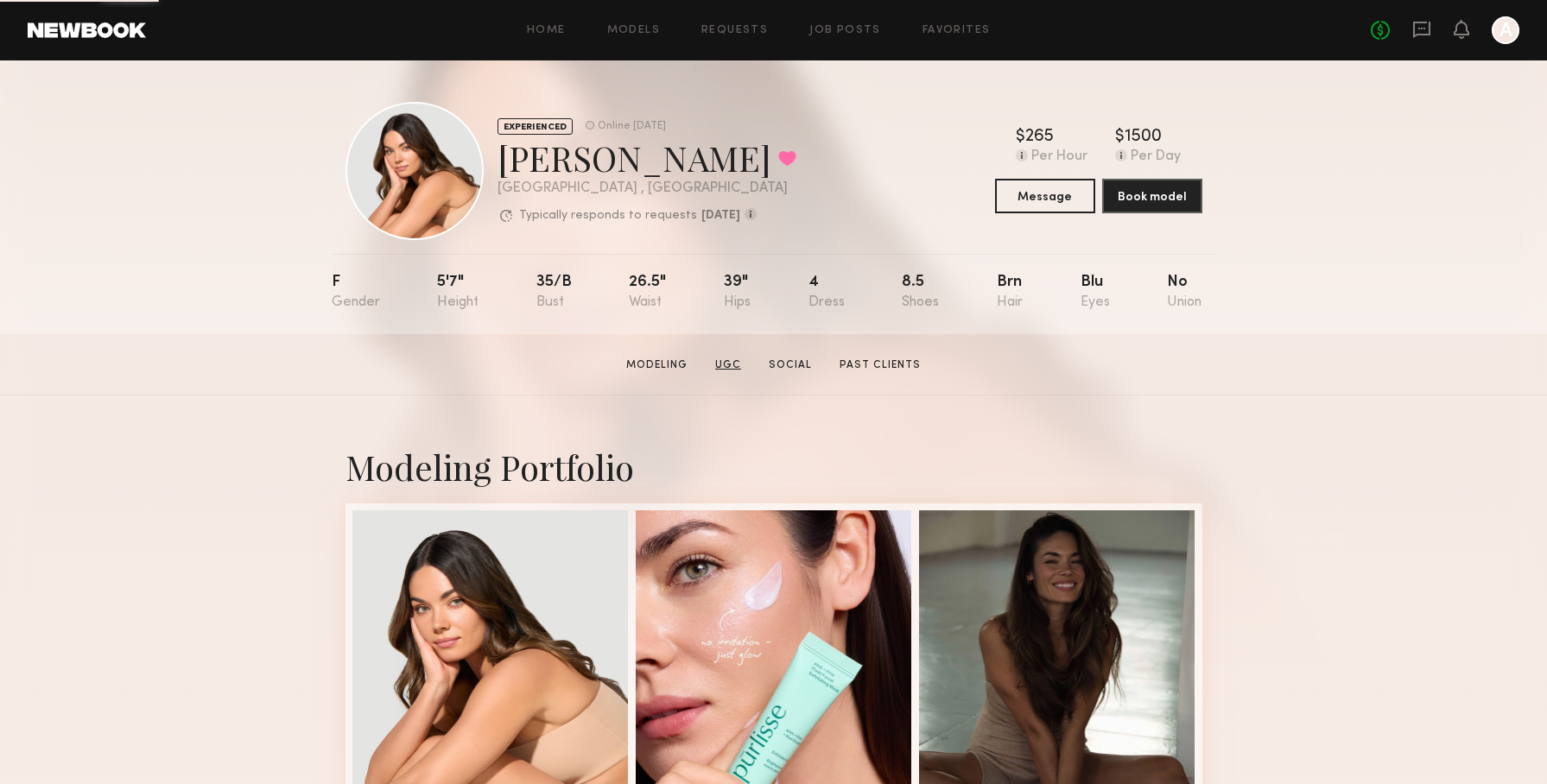
click at [733, 365] on link "UGC" at bounding box center [728, 364] width 40 height 15
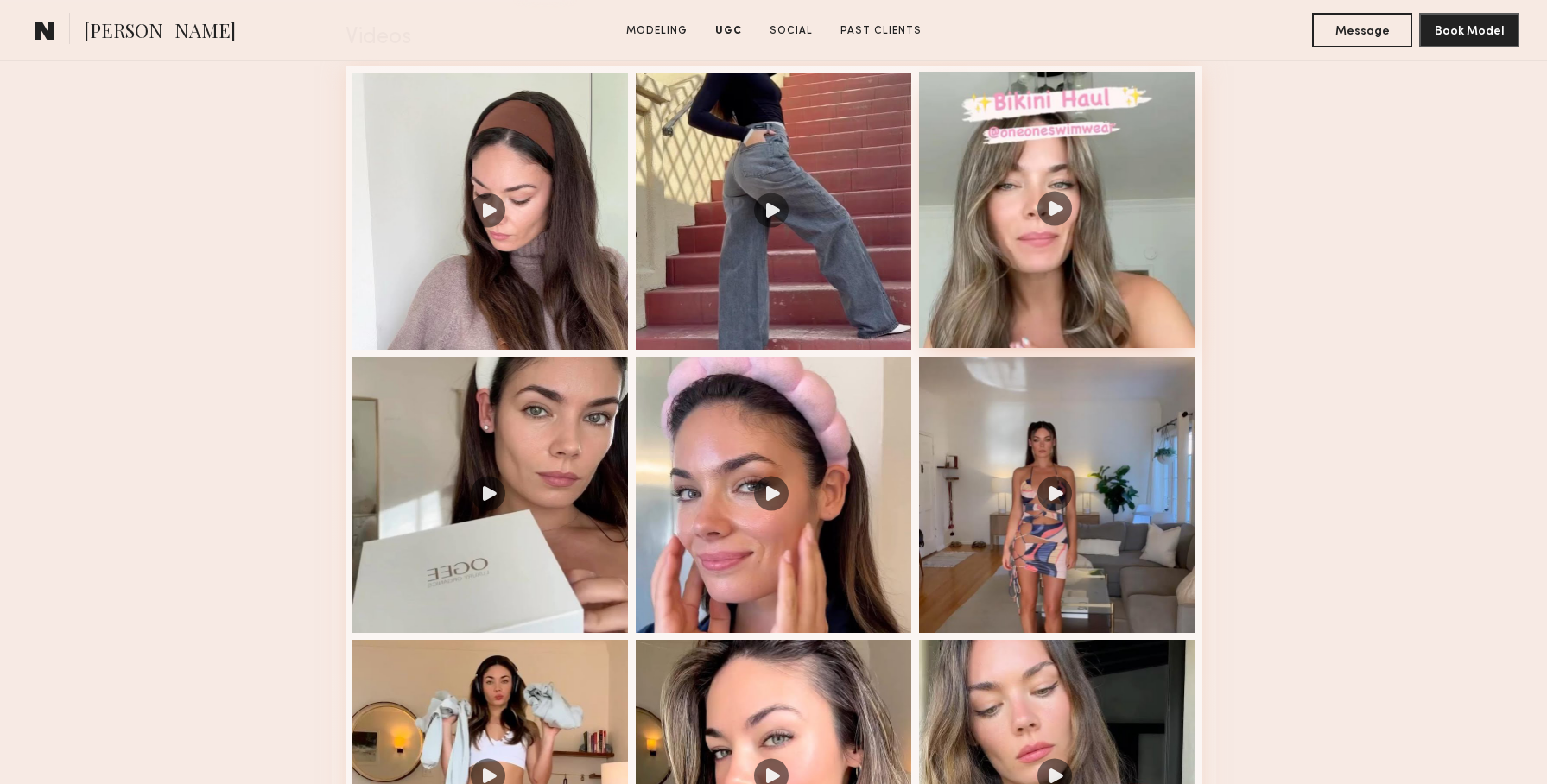
scroll to position [1809, 0]
